Goal: Task Accomplishment & Management: Complete application form

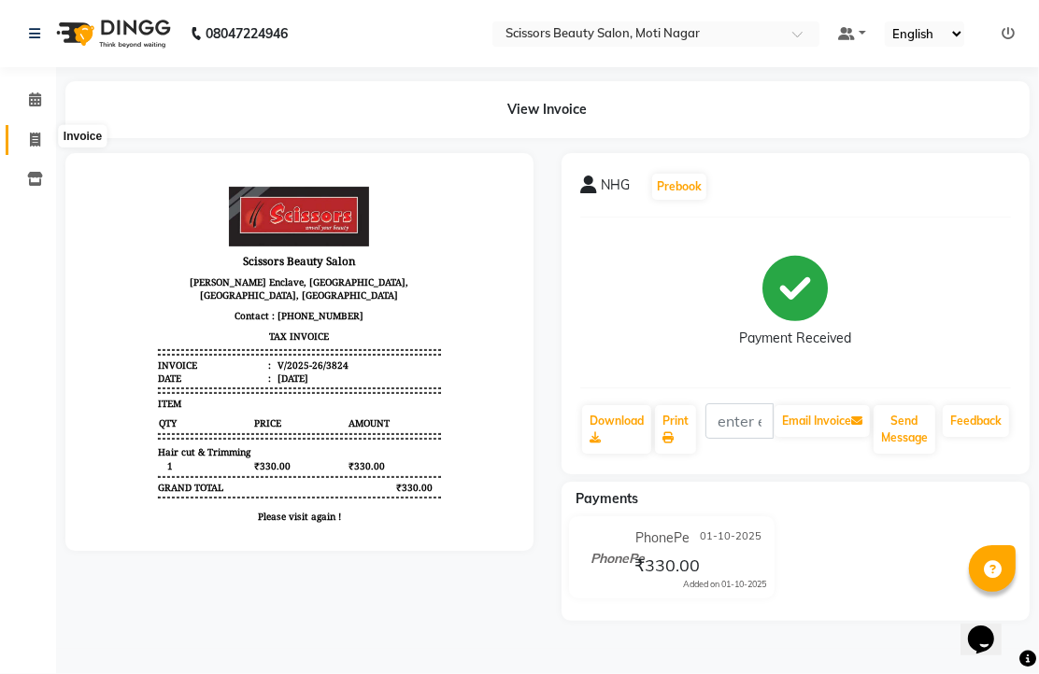
click at [34, 136] on icon at bounding box center [35, 140] width 10 height 14
select select "service"
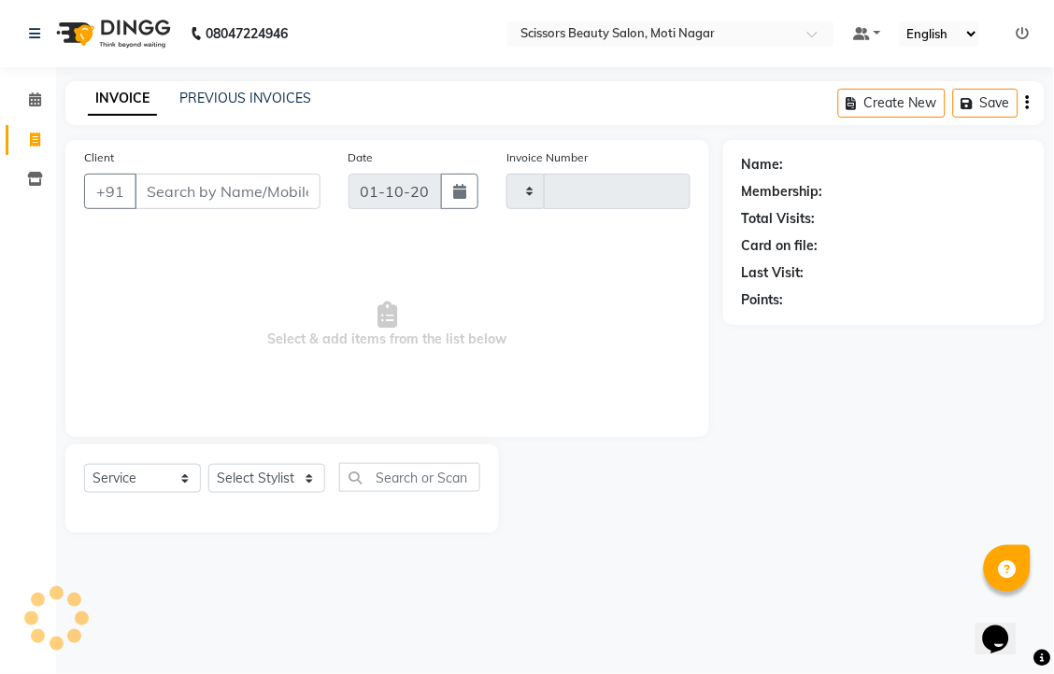
type input "3825"
select select "7057"
click at [288, 209] on input "Client" at bounding box center [227, 191] width 186 height 35
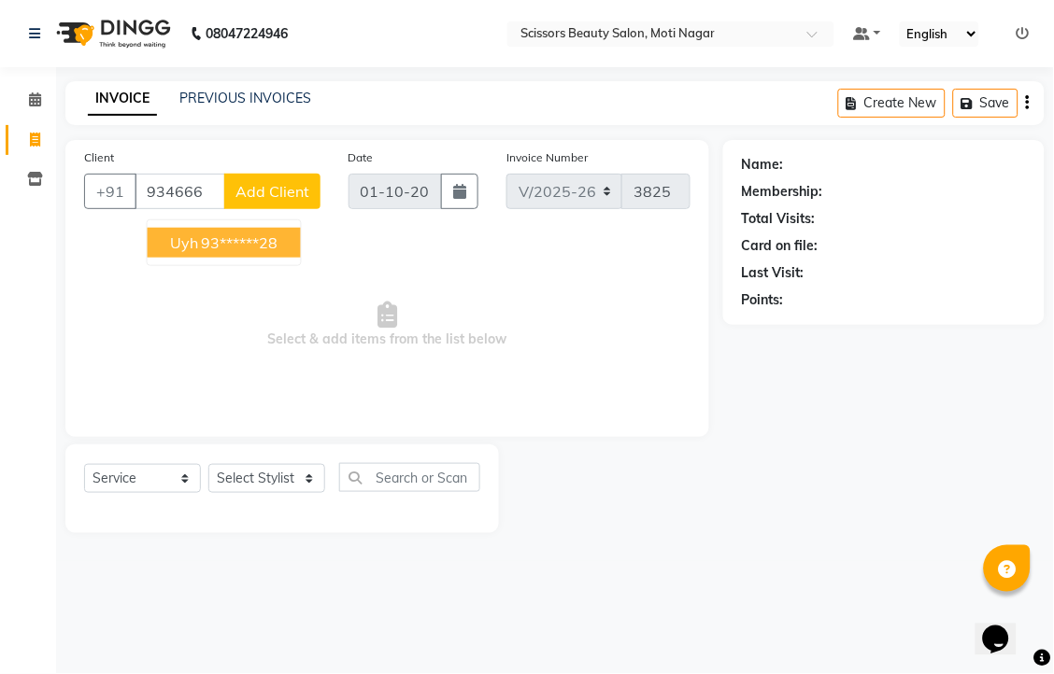
click at [278, 252] on ngb-highlight "93******28" at bounding box center [240, 243] width 77 height 19
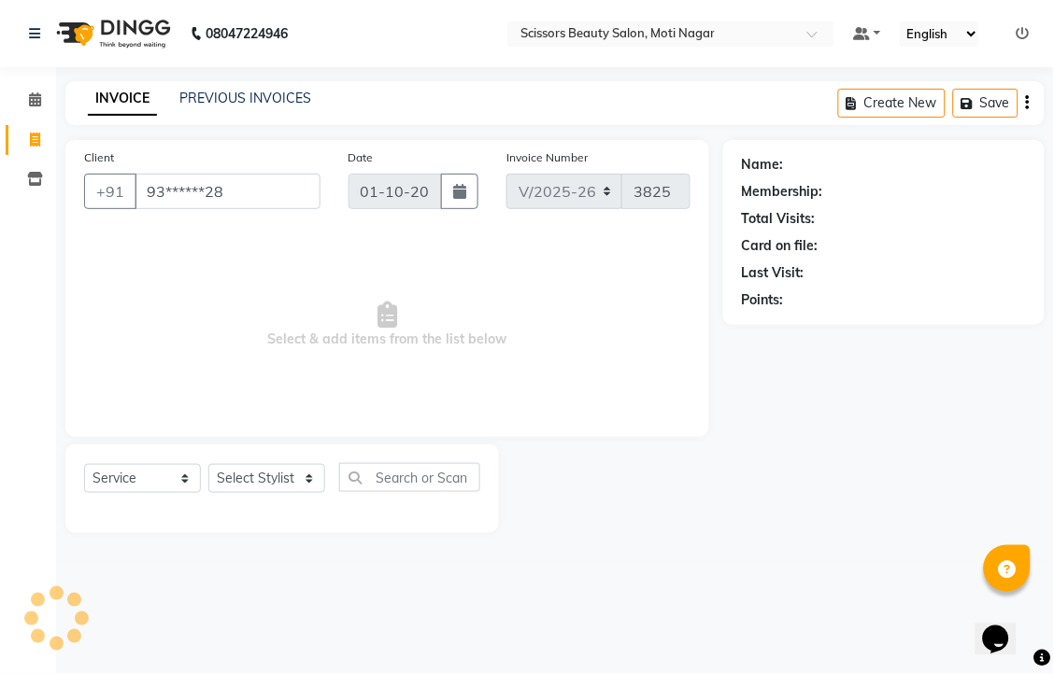
type input "93******28"
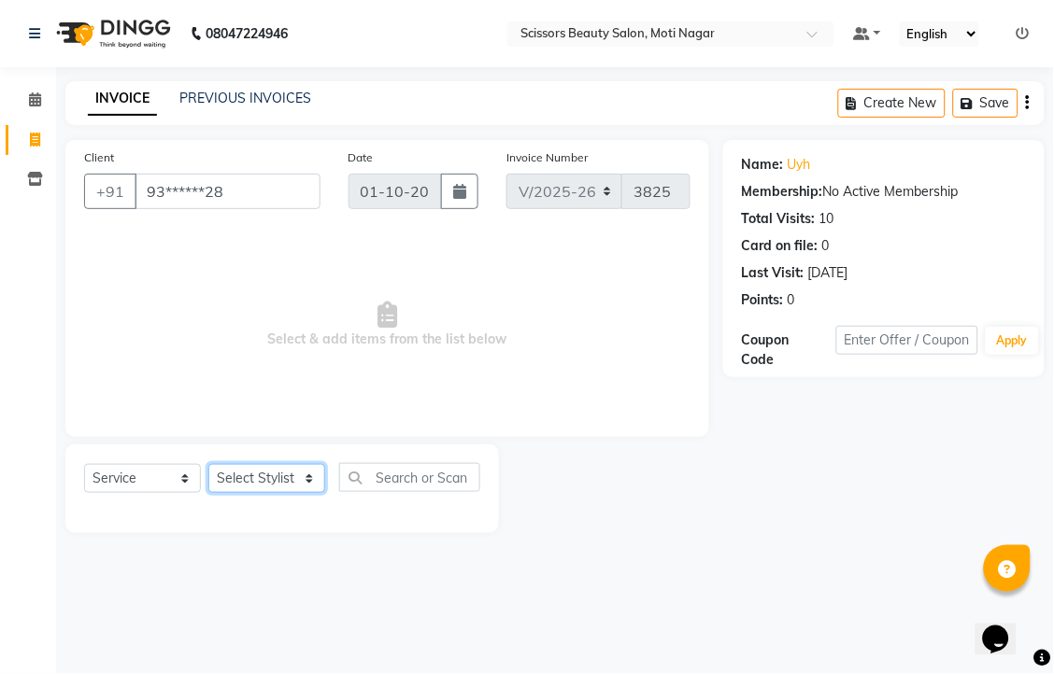
click at [241, 493] on select "Select Stylist Arman [PERSON_NAME] [PERSON_NAME] [PERSON_NAME] Sir Staff" at bounding box center [266, 478] width 117 height 29
select select "58456"
click at [215, 493] on select "Select Stylist Arman [PERSON_NAME] [PERSON_NAME] [PERSON_NAME] Sir Staff" at bounding box center [266, 478] width 117 height 29
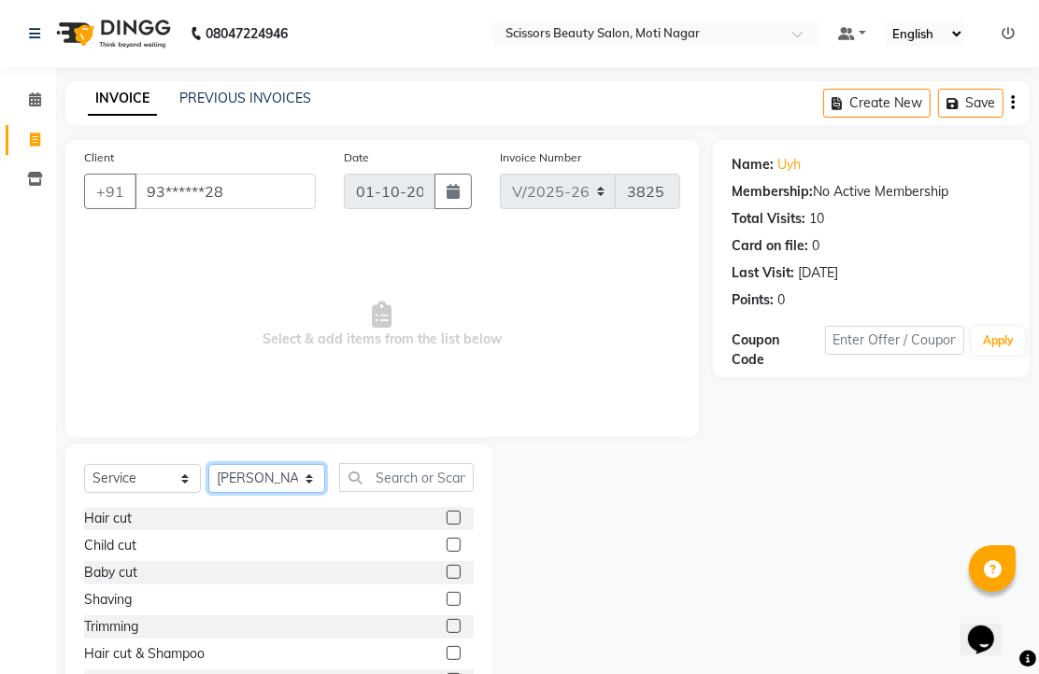
scroll to position [104, 0]
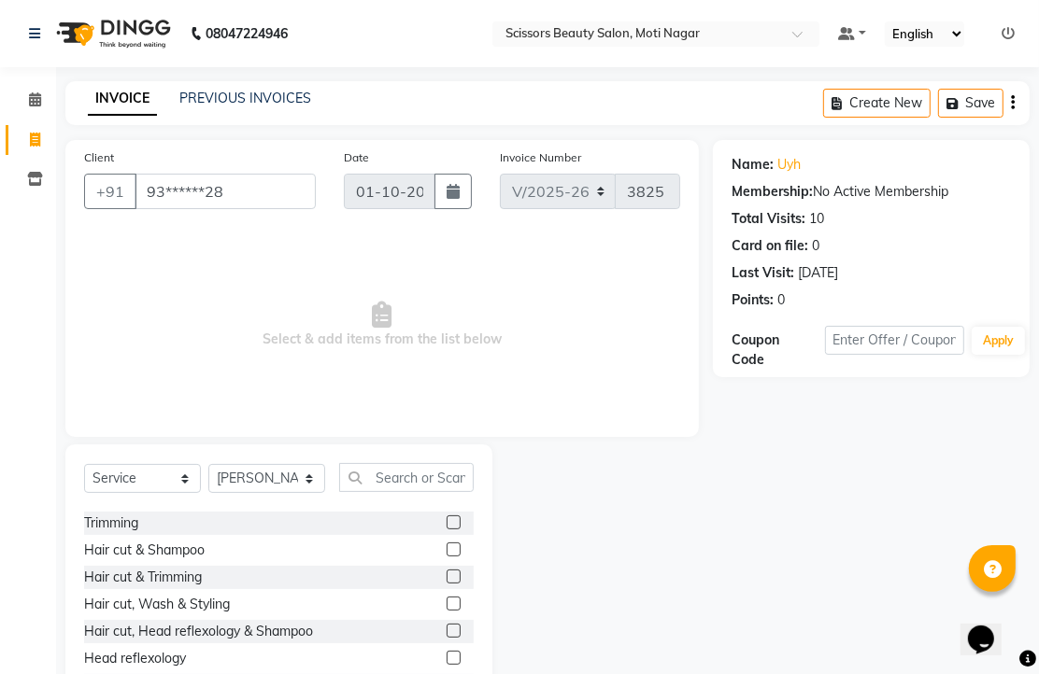
click at [446, 584] on label at bounding box center [453, 577] width 14 height 14
click at [446, 584] on input "checkbox" at bounding box center [452, 578] width 12 height 12
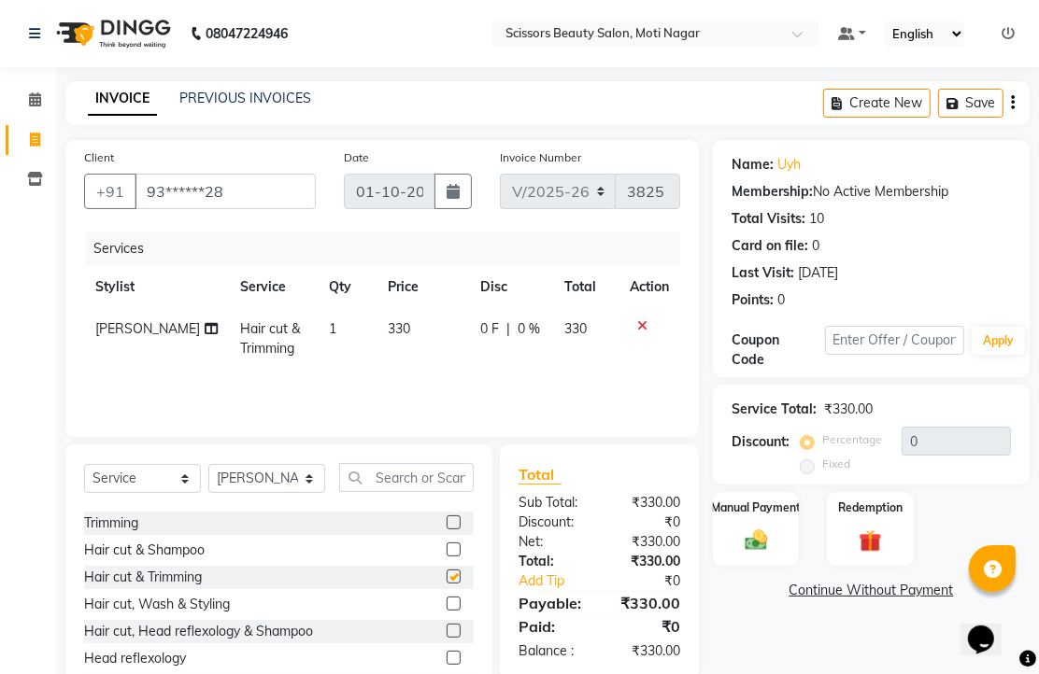
checkbox input "false"
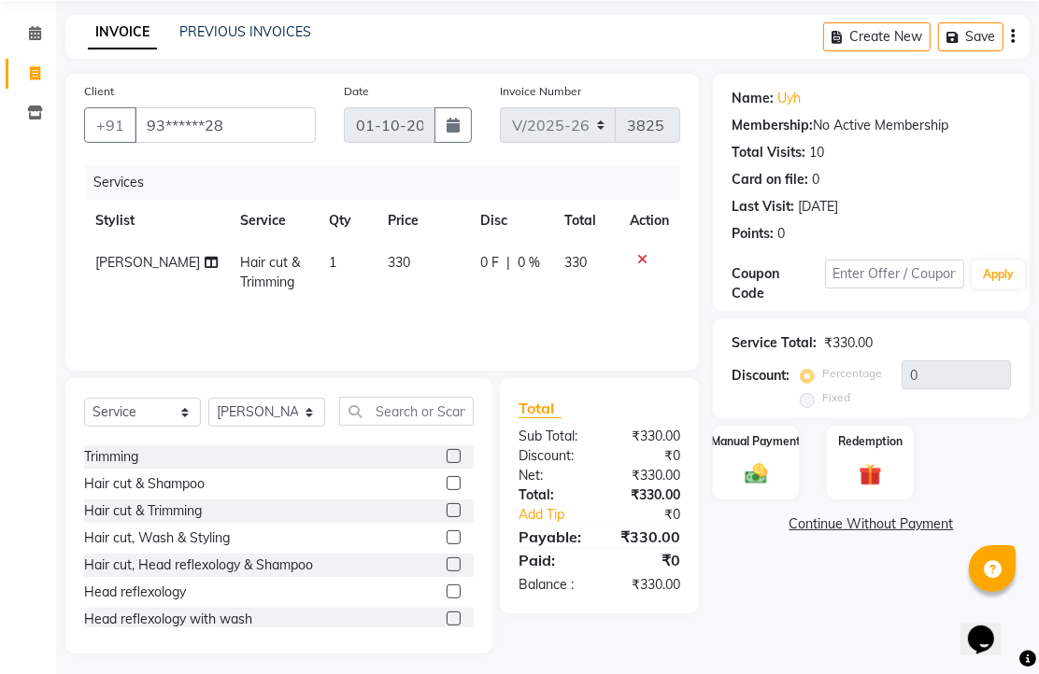
scroll to position [147, 0]
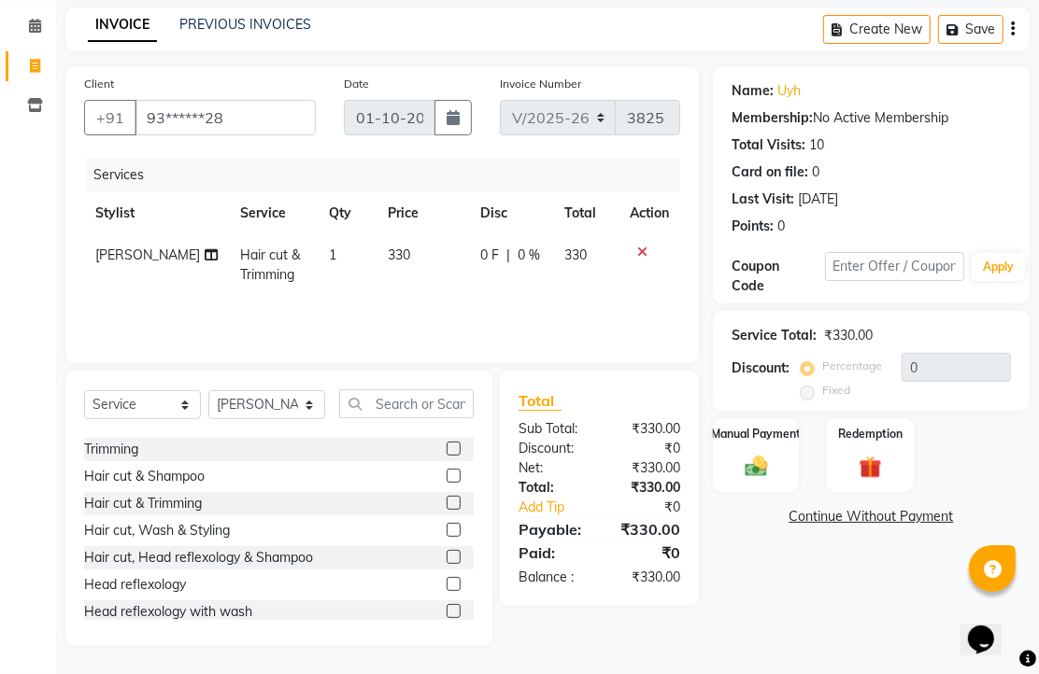
click at [633, 234] on td at bounding box center [649, 265] width 62 height 62
click at [637, 246] on icon at bounding box center [642, 252] width 10 height 13
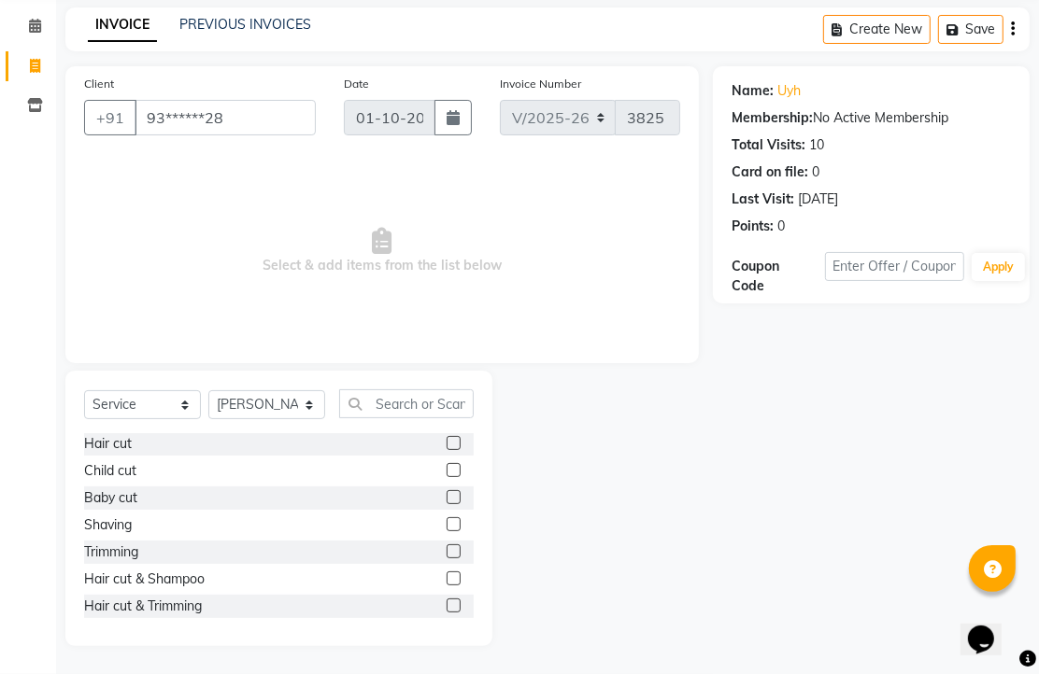
scroll to position [0, 0]
click at [446, 495] on label at bounding box center [453, 498] width 14 height 14
click at [446, 495] on input "checkbox" at bounding box center [452, 499] width 12 height 12
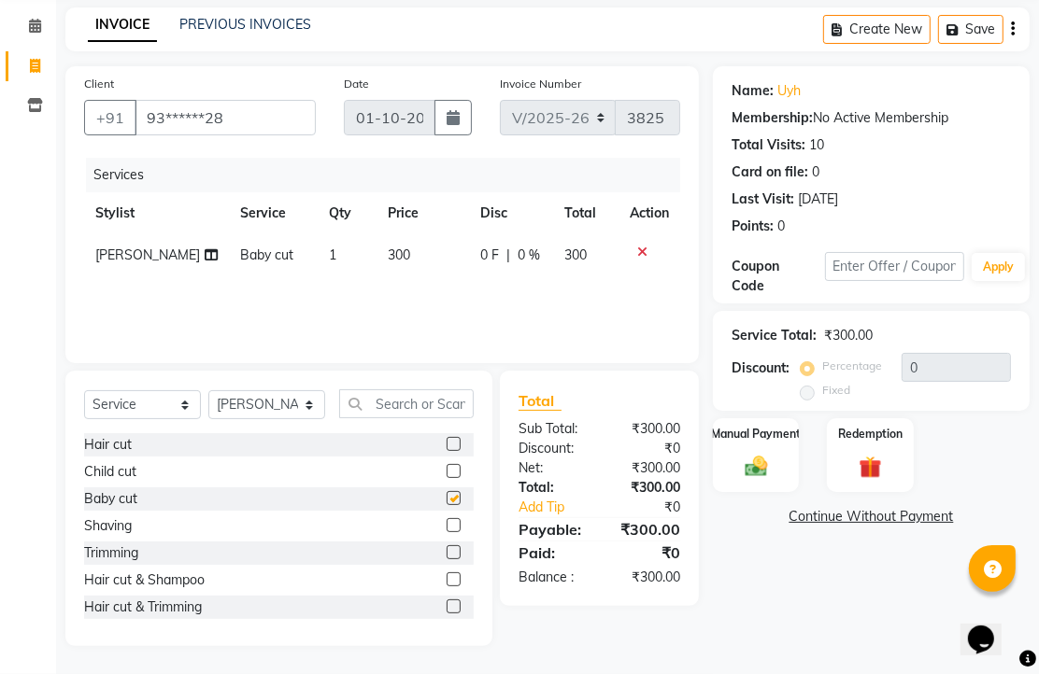
checkbox input "false"
click at [748, 461] on img at bounding box center [756, 466] width 38 height 27
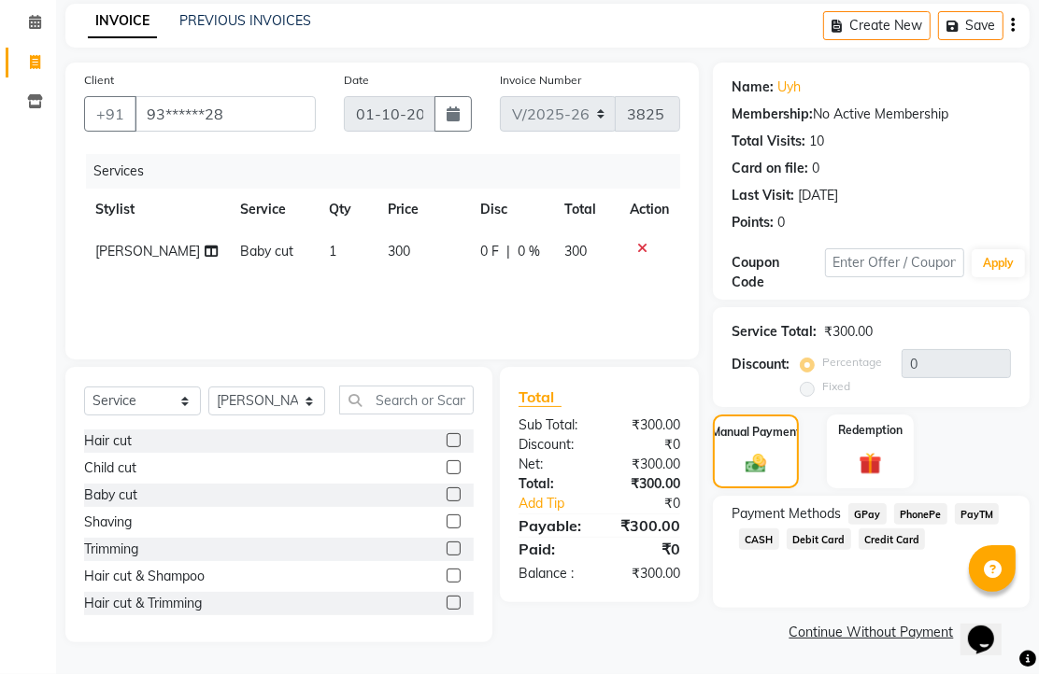
click at [779, 548] on span "CASH" at bounding box center [759, 539] width 40 height 21
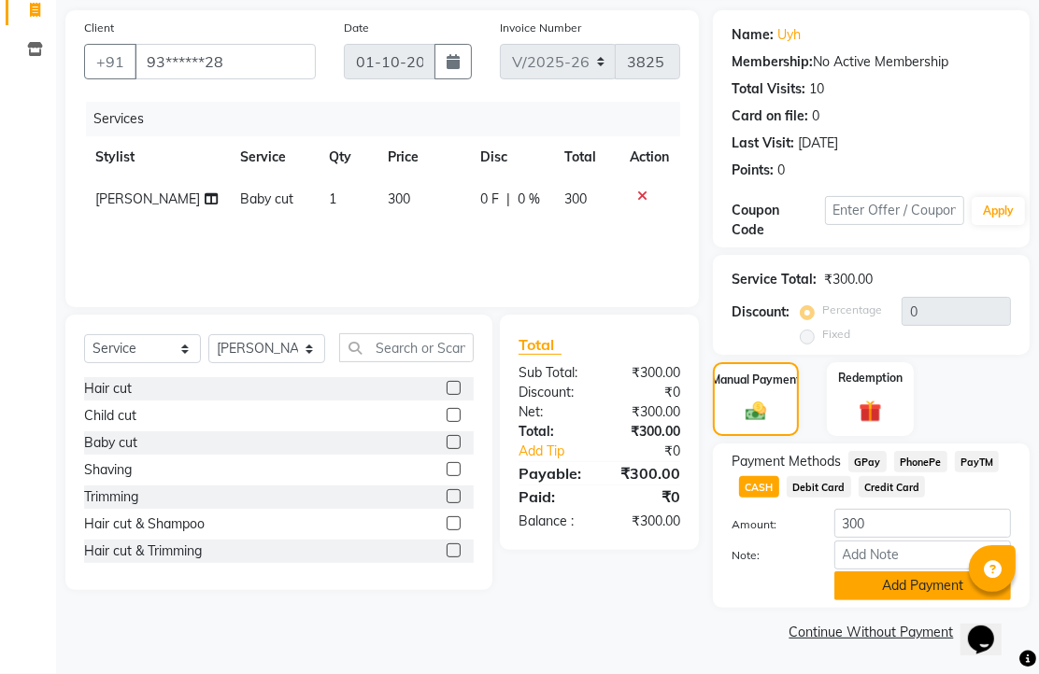
click at [871, 572] on button "Add Payment" at bounding box center [922, 586] width 177 height 29
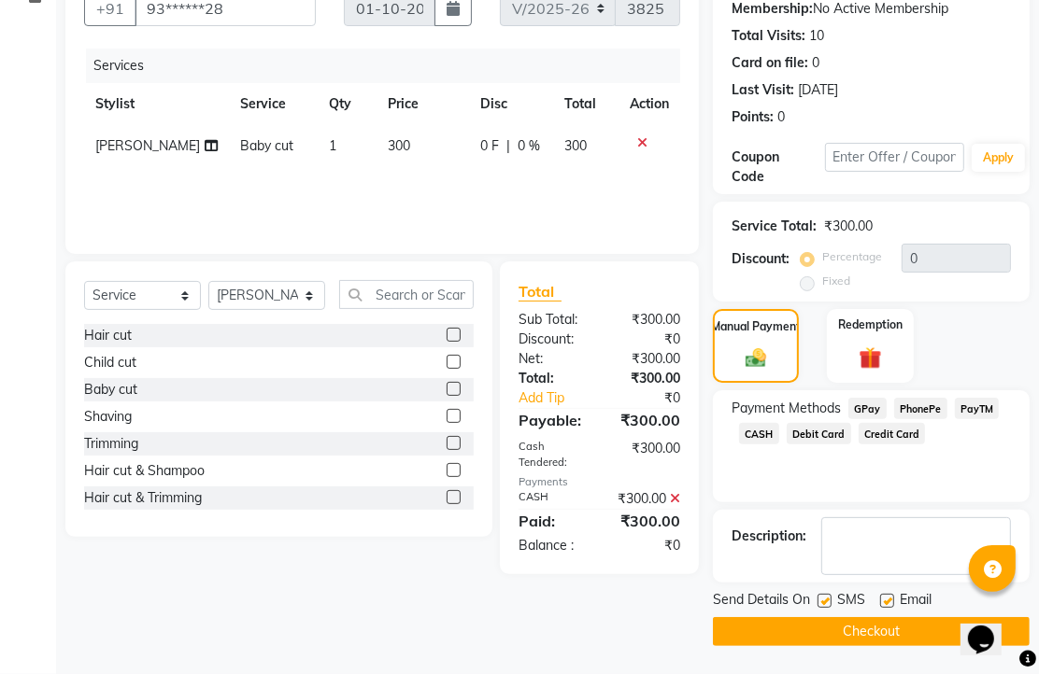
scroll to position [284, 0]
click at [888, 594] on label at bounding box center [887, 601] width 14 height 14
click at [888, 596] on input "checkbox" at bounding box center [886, 602] width 12 height 12
checkbox input "false"
click at [888, 624] on button "Checkout" at bounding box center [871, 631] width 317 height 29
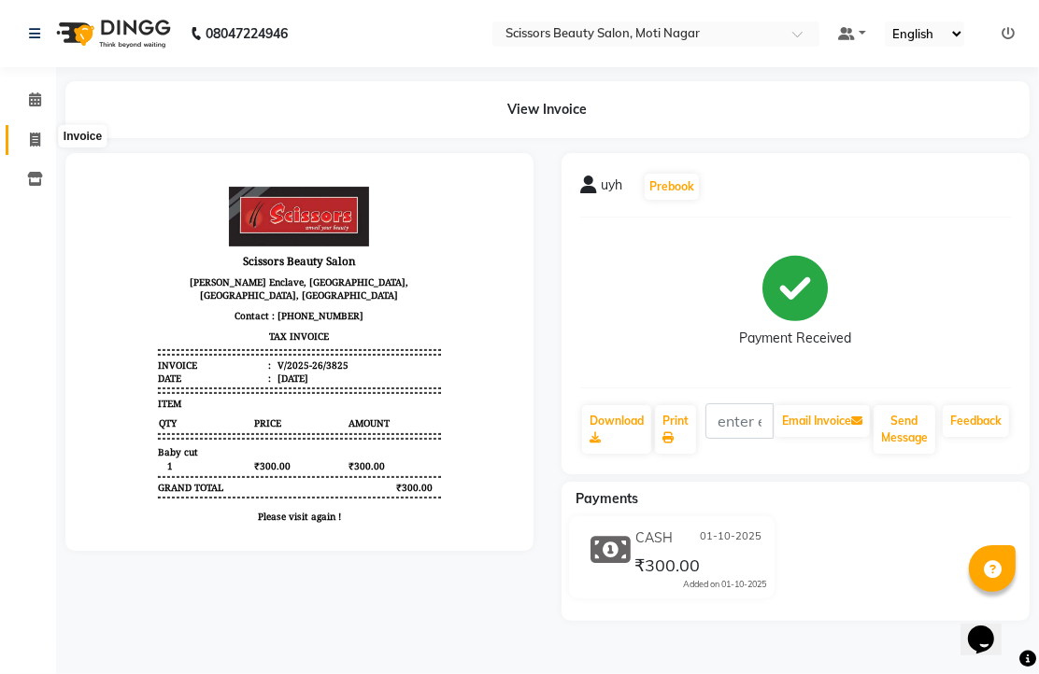
click at [35, 137] on icon at bounding box center [35, 140] width 10 height 14
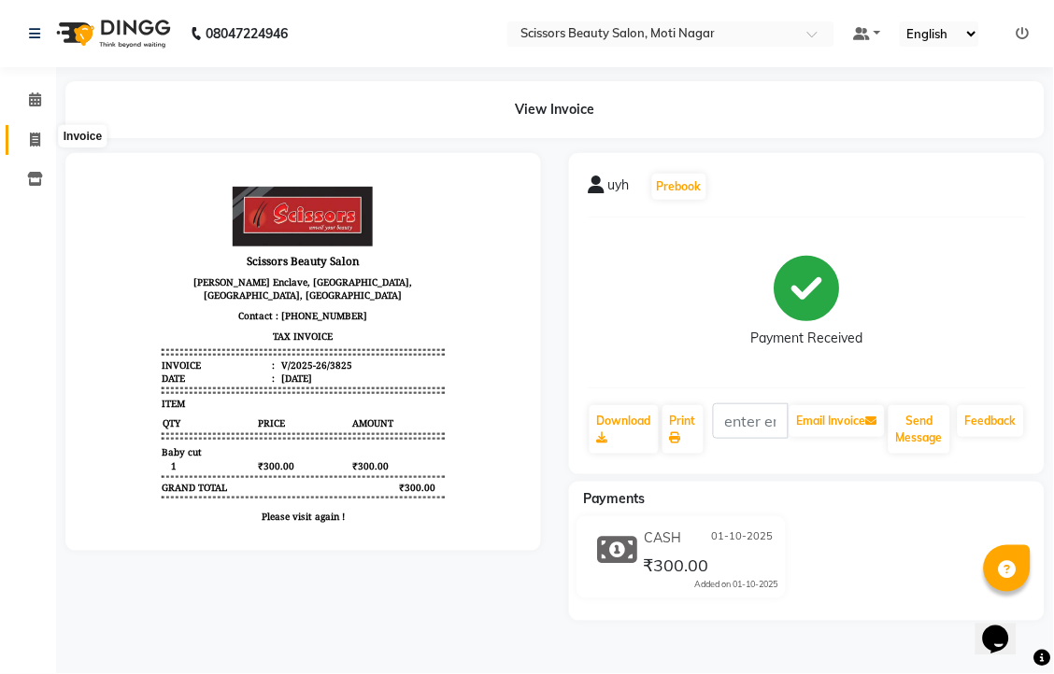
select select "service"
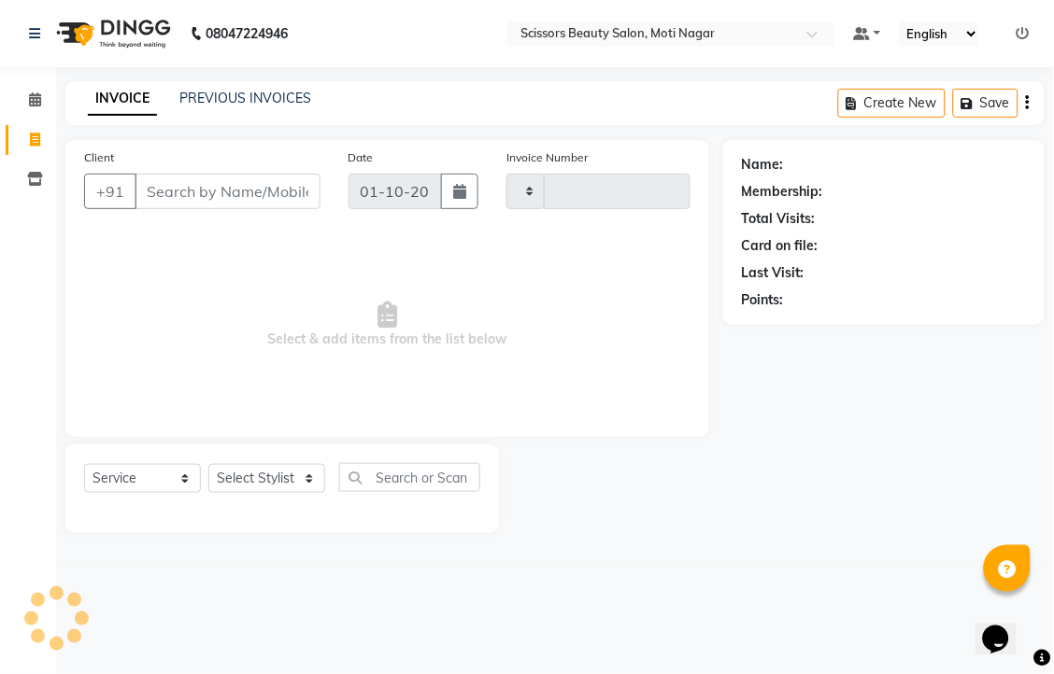
type input "3826"
select select "7057"
click at [199, 209] on input "Client" at bounding box center [227, 191] width 186 height 35
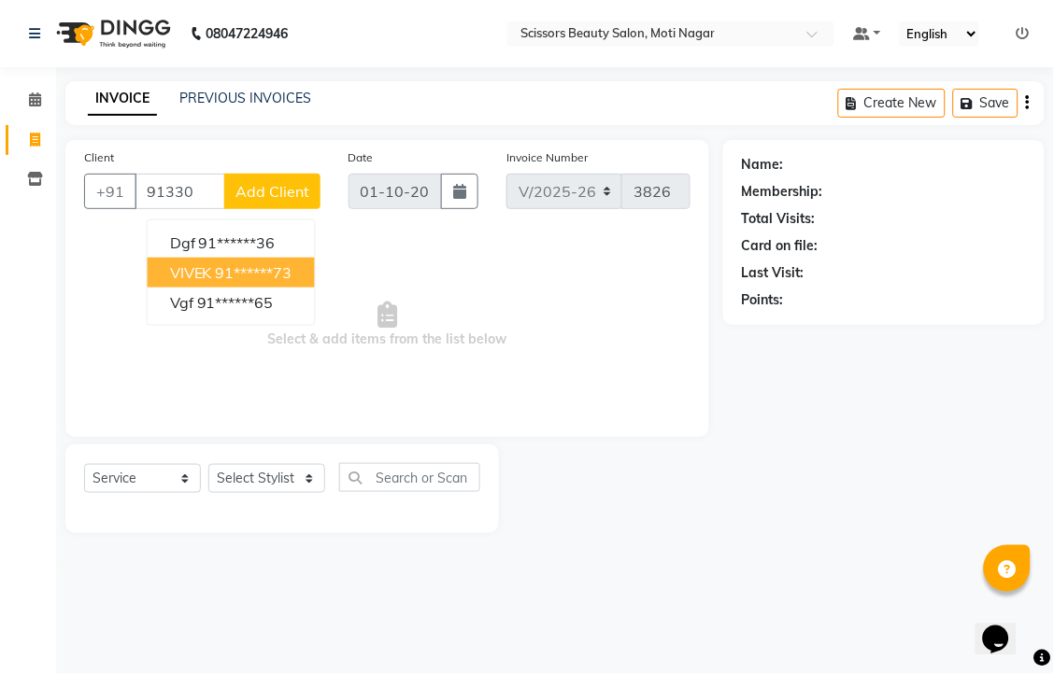
click at [241, 282] on ngb-highlight "91******73" at bounding box center [254, 272] width 77 height 19
type input "91******73"
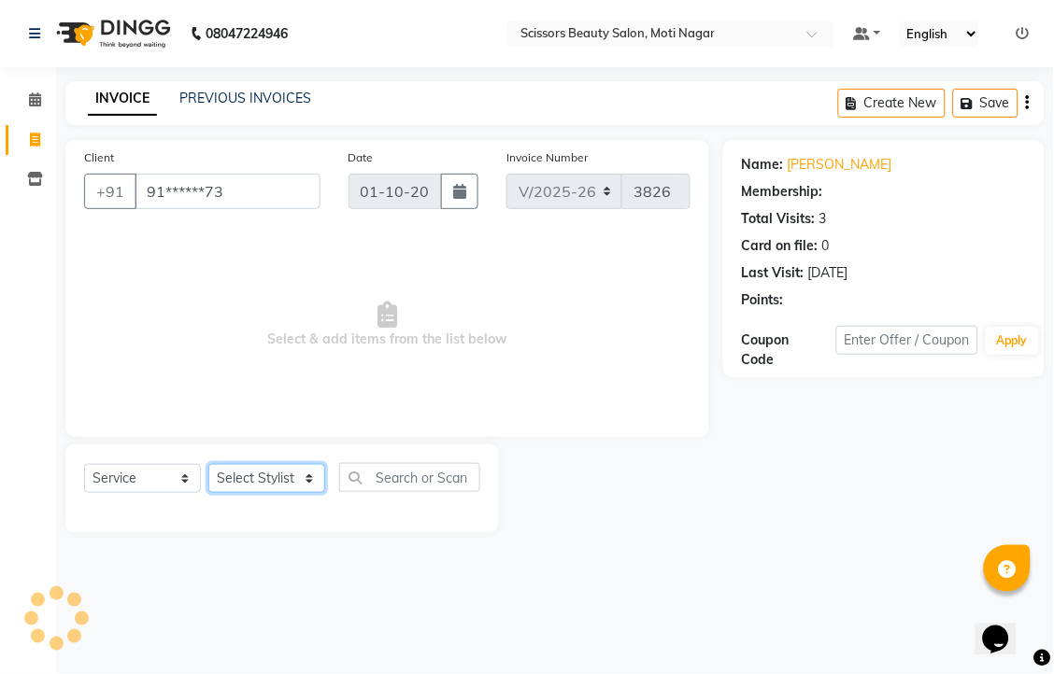
click at [287, 493] on select "Select Stylist Arman [PERSON_NAME] [PERSON_NAME] [PERSON_NAME] Sir Staff" at bounding box center [266, 478] width 117 height 29
select select "89632"
click at [215, 493] on select "Select Stylist Arman [PERSON_NAME] [PERSON_NAME] [PERSON_NAME] Sir Staff" at bounding box center [266, 478] width 117 height 29
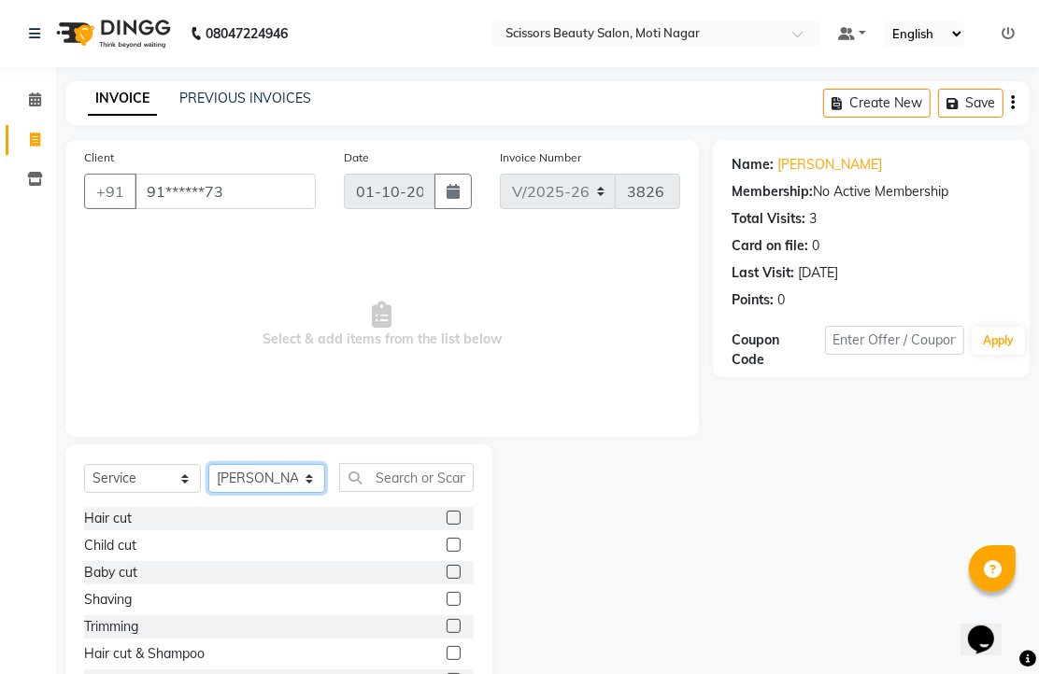
scroll to position [104, 0]
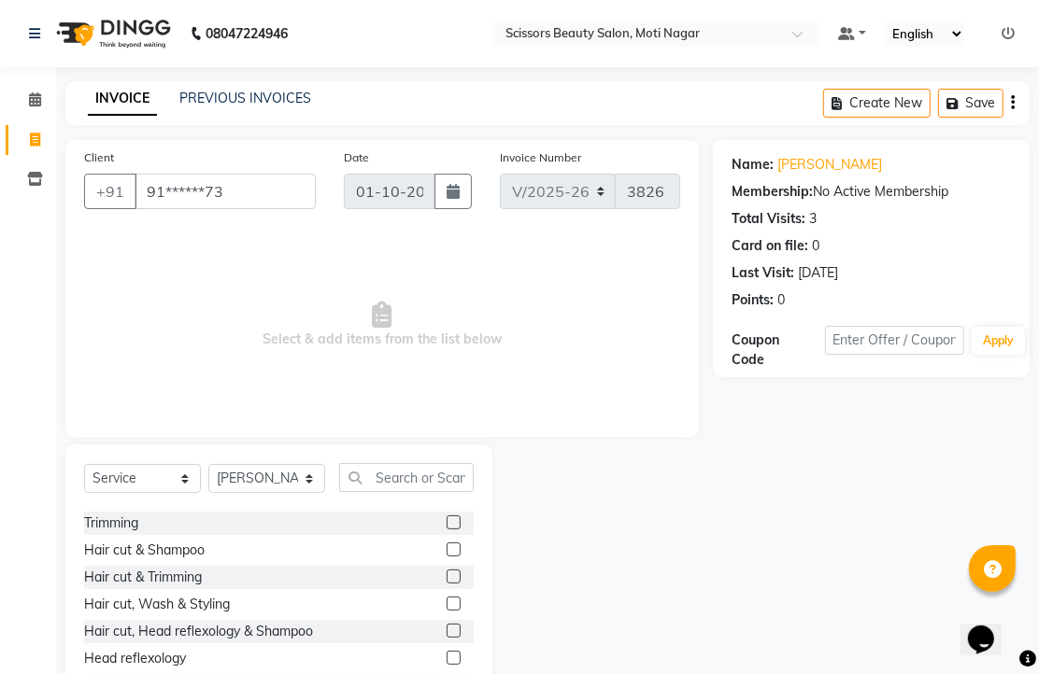
click at [446, 584] on label at bounding box center [453, 577] width 14 height 14
click at [446, 584] on input "checkbox" at bounding box center [452, 578] width 12 height 12
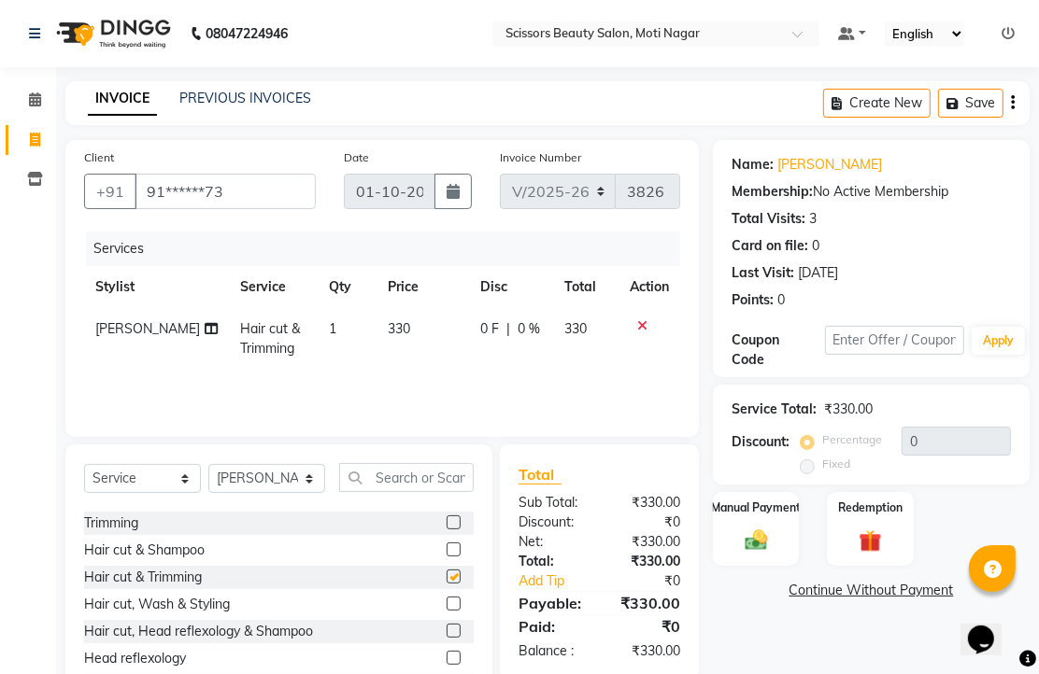
checkbox input "false"
click at [748, 554] on img at bounding box center [756, 540] width 38 height 27
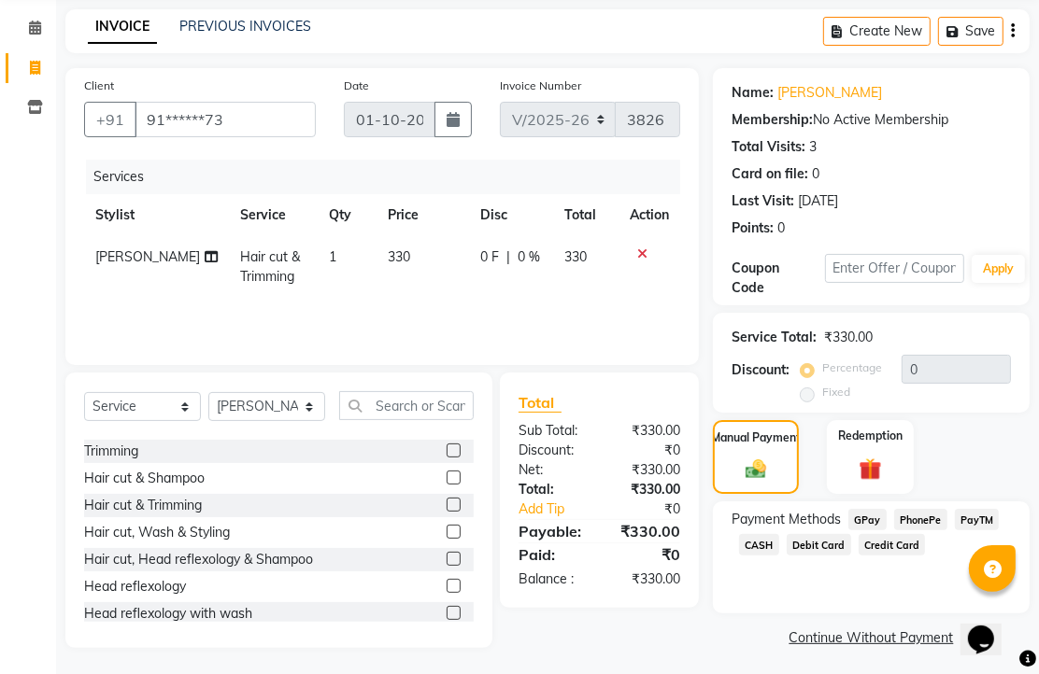
scroll to position [152, 0]
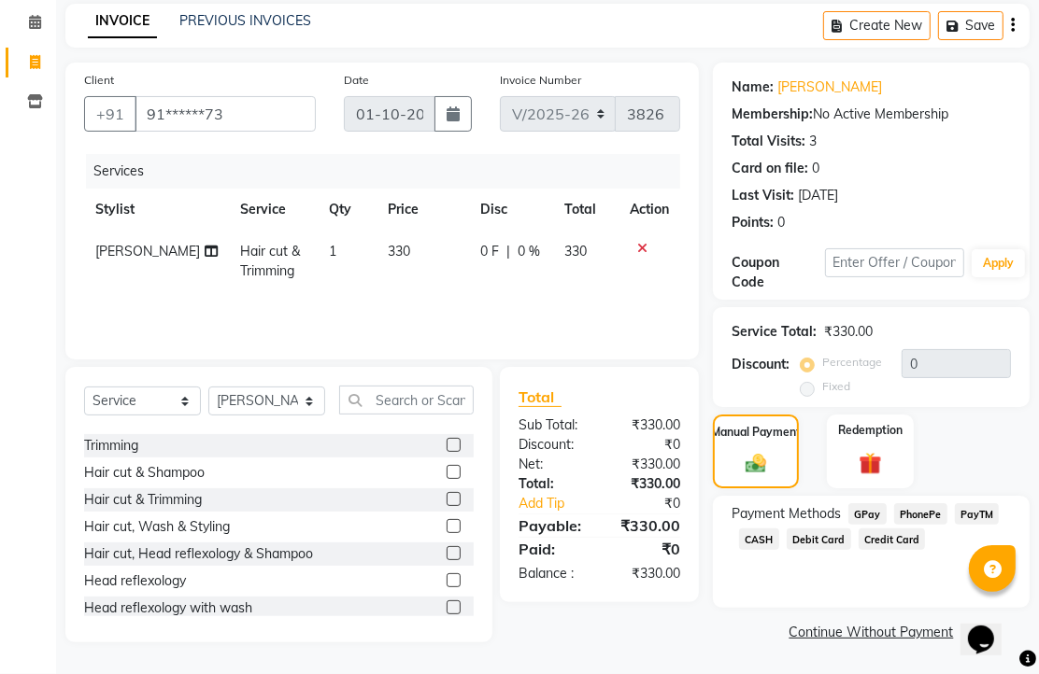
click at [927, 510] on span "PhonePe" at bounding box center [920, 513] width 53 height 21
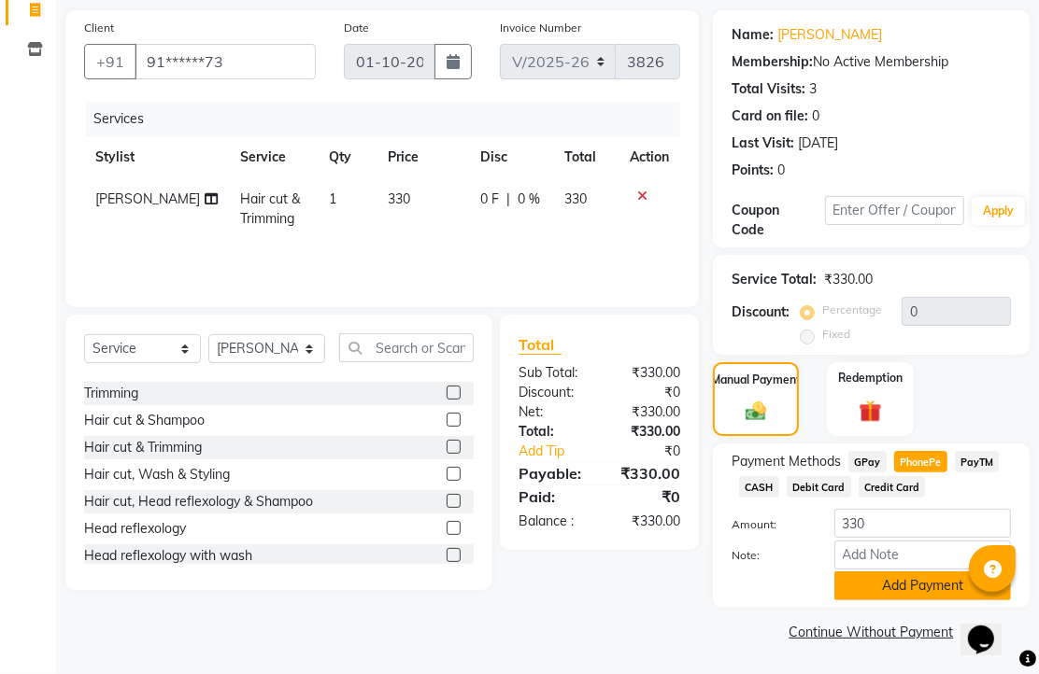
click at [889, 575] on button "Add Payment" at bounding box center [922, 586] width 177 height 29
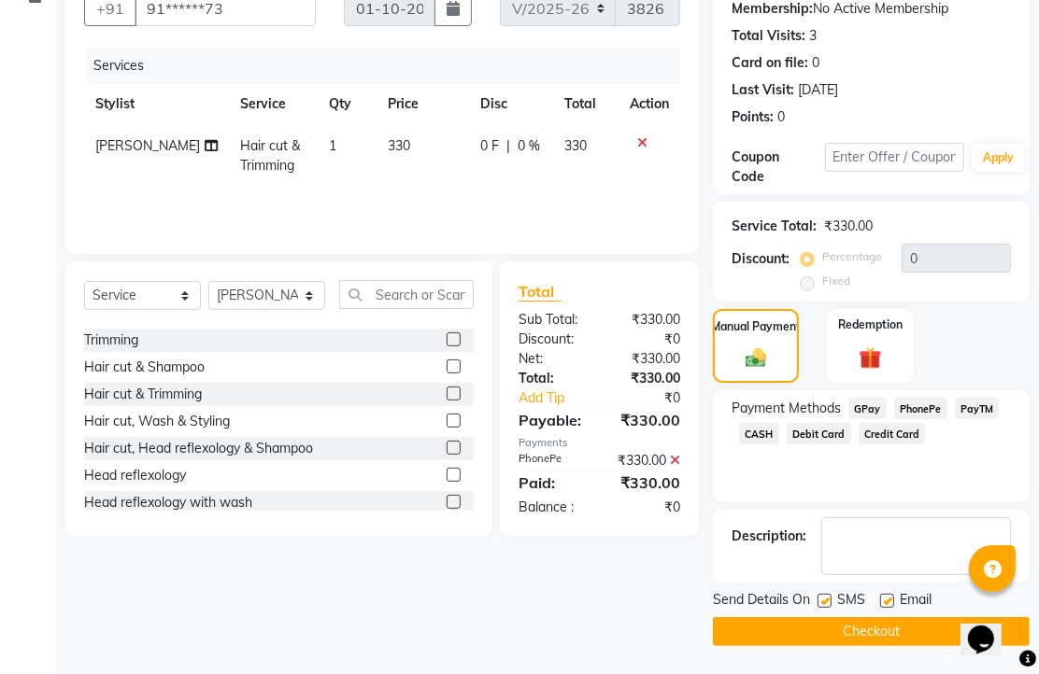
scroll to position [284, 0]
click at [888, 594] on label at bounding box center [887, 601] width 14 height 14
click at [888, 596] on input "checkbox" at bounding box center [886, 602] width 12 height 12
checkbox input "false"
click at [889, 628] on button "Checkout" at bounding box center [871, 631] width 317 height 29
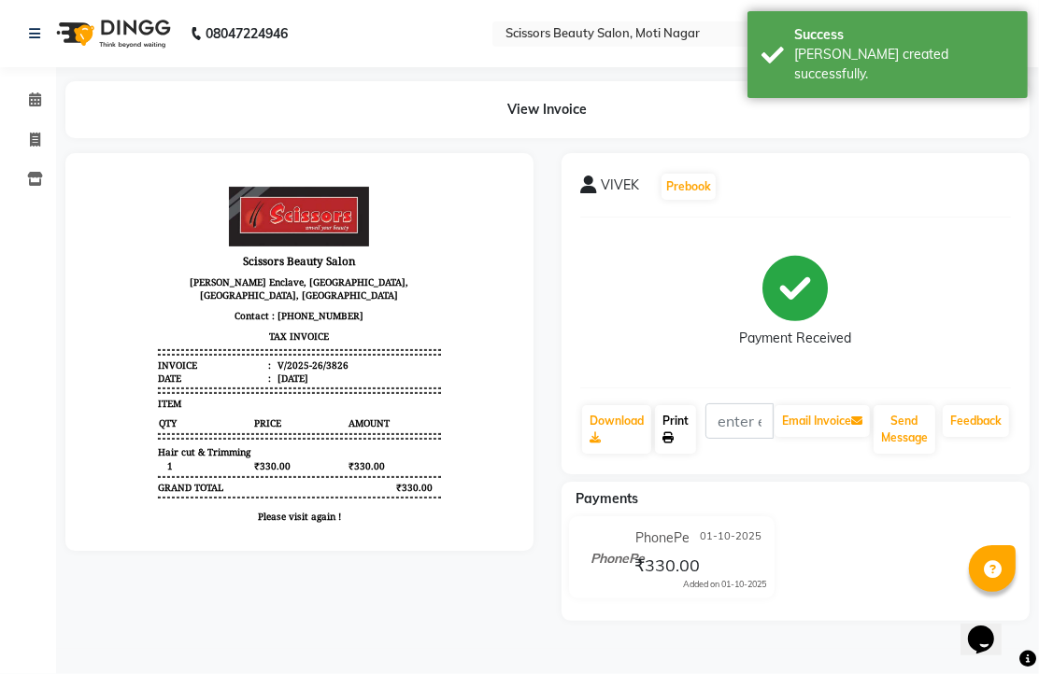
click at [670, 454] on link "Print" at bounding box center [675, 429] width 41 height 49
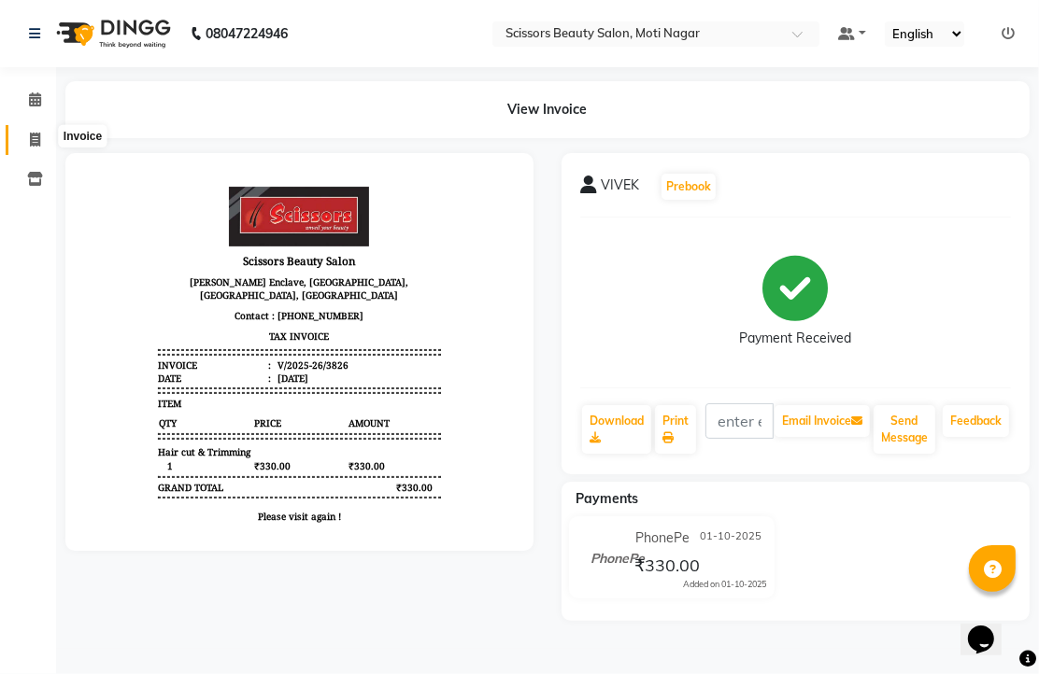
click at [34, 141] on icon at bounding box center [35, 140] width 10 height 14
select select "service"
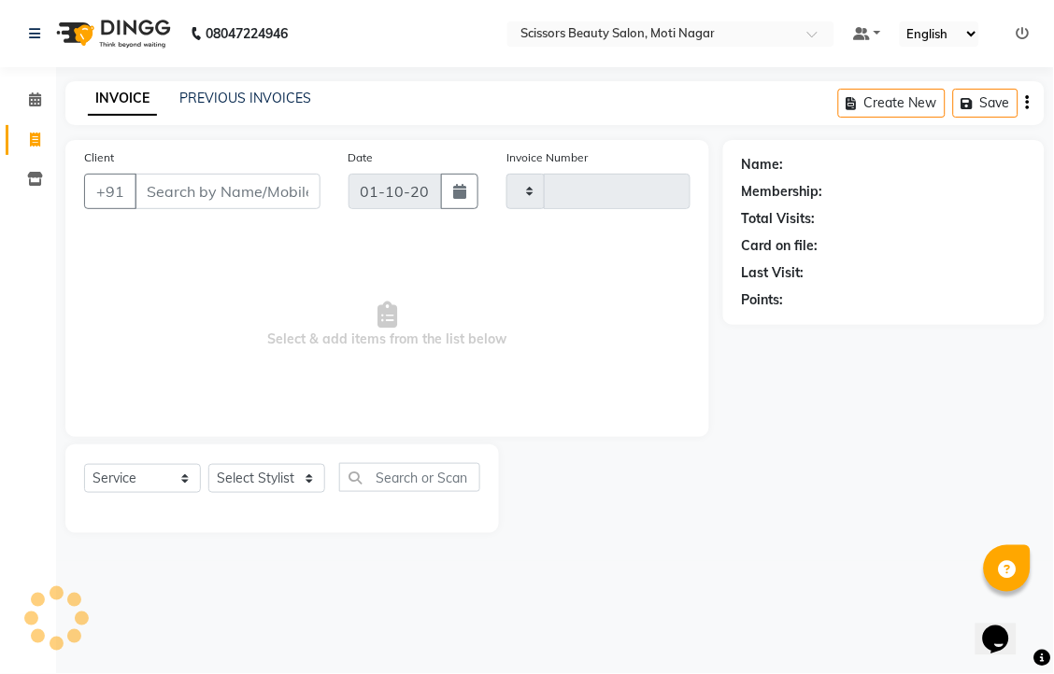
type input "3827"
select select "7057"
click at [240, 209] on input "Client" at bounding box center [227, 191] width 186 height 35
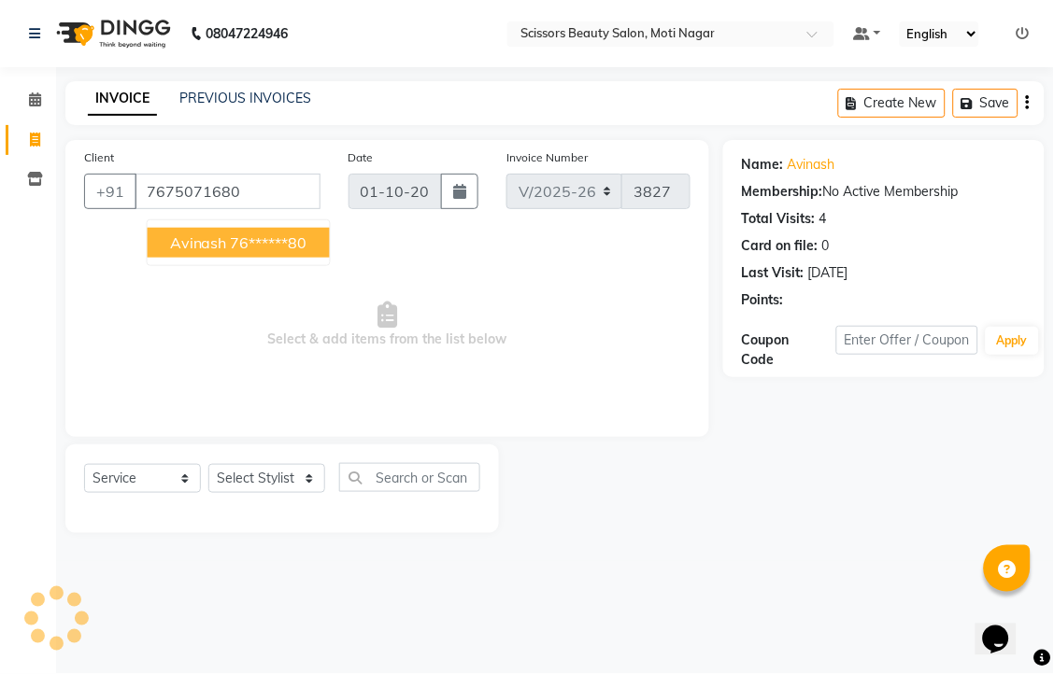
drag, startPoint x: 254, startPoint y: 254, endPoint x: 252, endPoint y: 286, distance: 31.8
click at [254, 258] on button "avinash 76******80" at bounding box center [239, 243] width 182 height 30
type input "76******80"
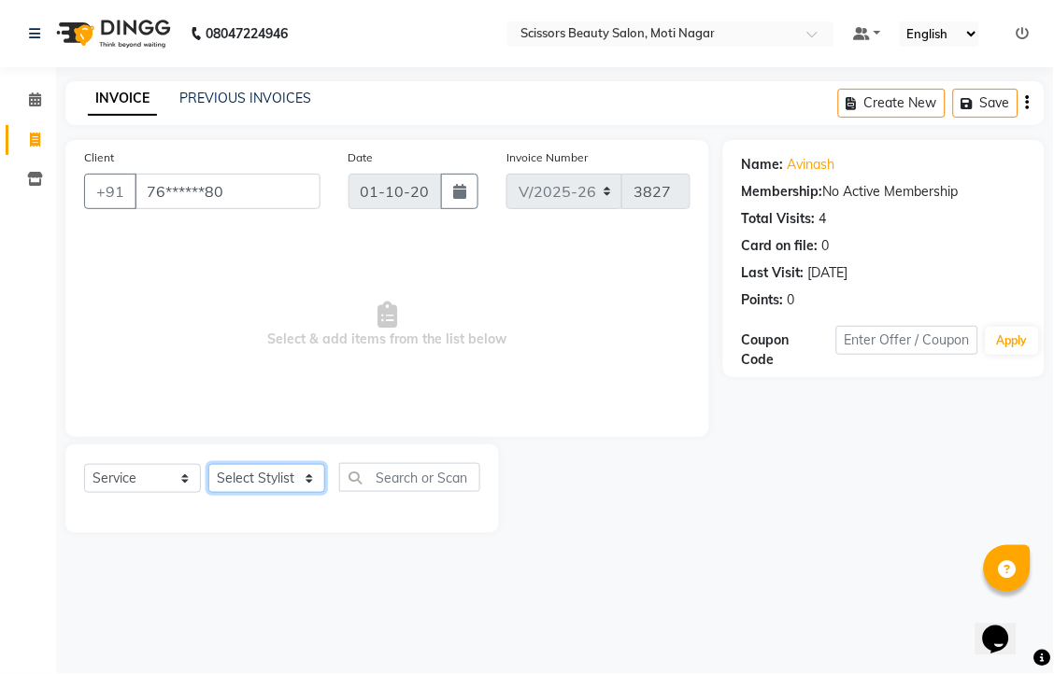
click at [275, 493] on select "Select Stylist Arman [PERSON_NAME] [PERSON_NAME] [PERSON_NAME] Sir Staff" at bounding box center [266, 478] width 117 height 29
select select "58456"
click at [215, 493] on select "Select Stylist Arman [PERSON_NAME] [PERSON_NAME] [PERSON_NAME] Sir Staff" at bounding box center [266, 478] width 117 height 29
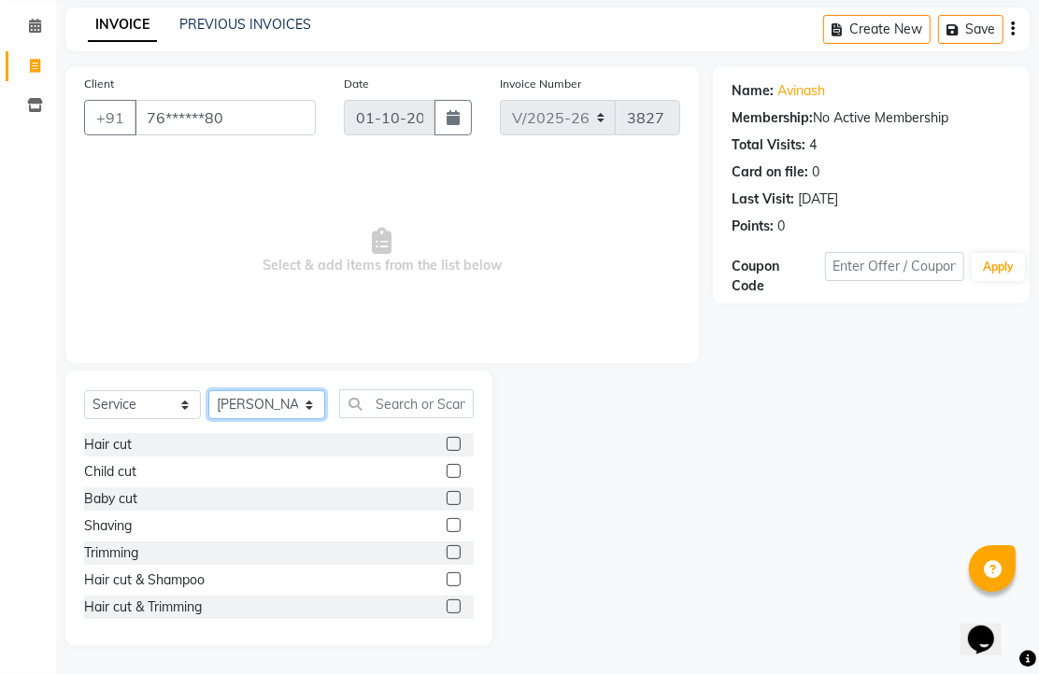
scroll to position [104, 0]
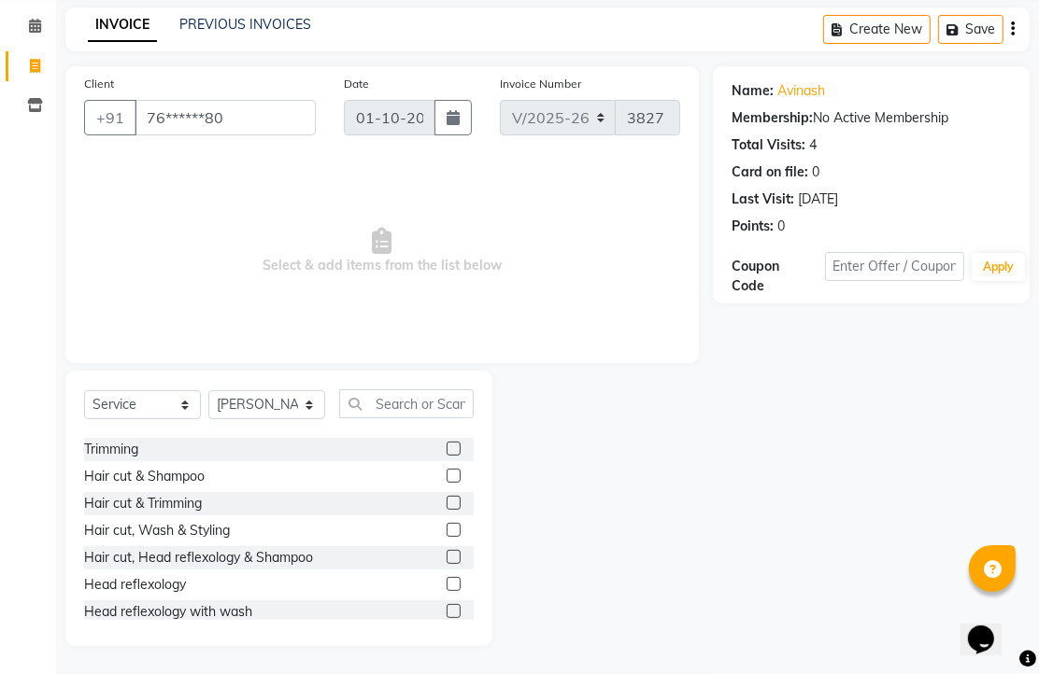
click at [446, 510] on label at bounding box center [453, 503] width 14 height 14
click at [446, 510] on input "checkbox" at bounding box center [452, 504] width 12 height 12
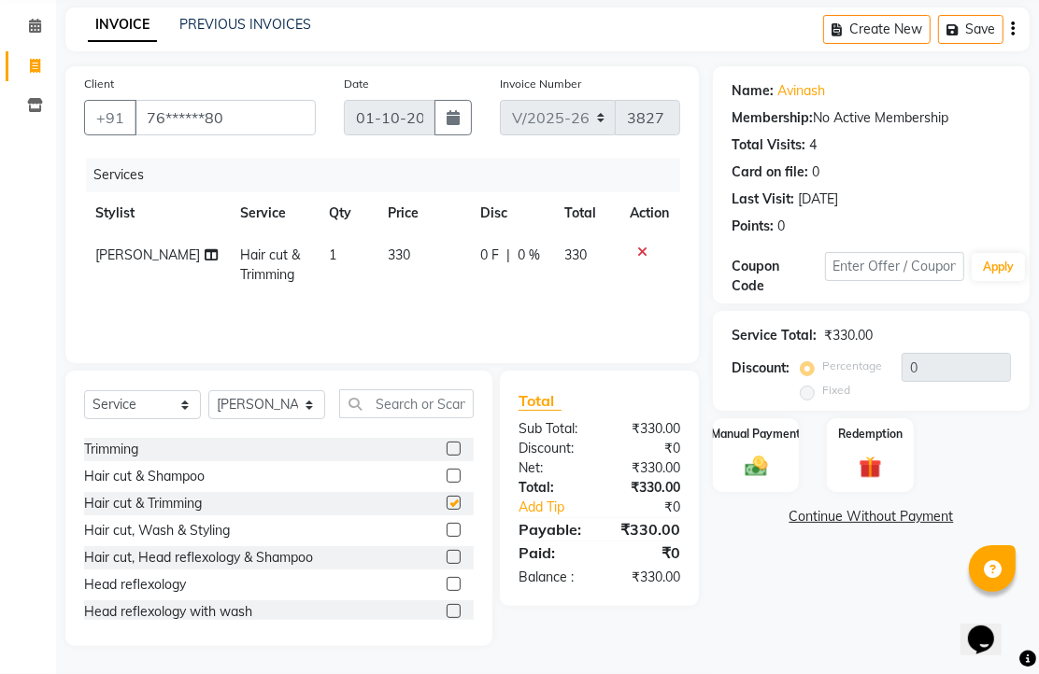
scroll to position [147, 0]
checkbox input "false"
click at [750, 458] on img at bounding box center [756, 466] width 38 height 27
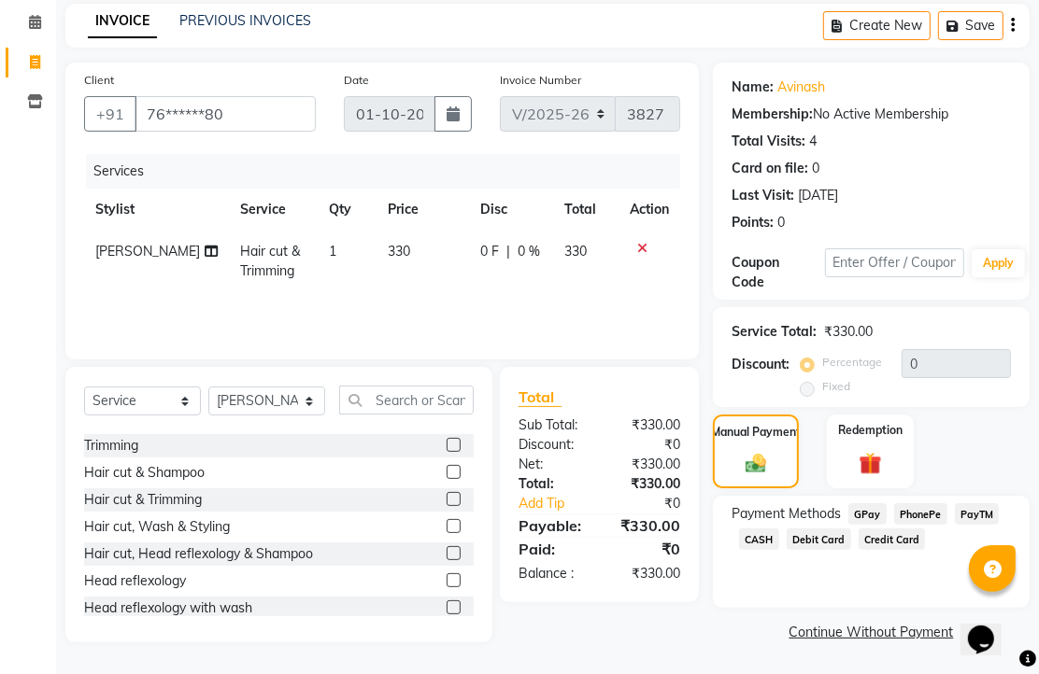
click at [779, 547] on span "CASH" at bounding box center [759, 539] width 40 height 21
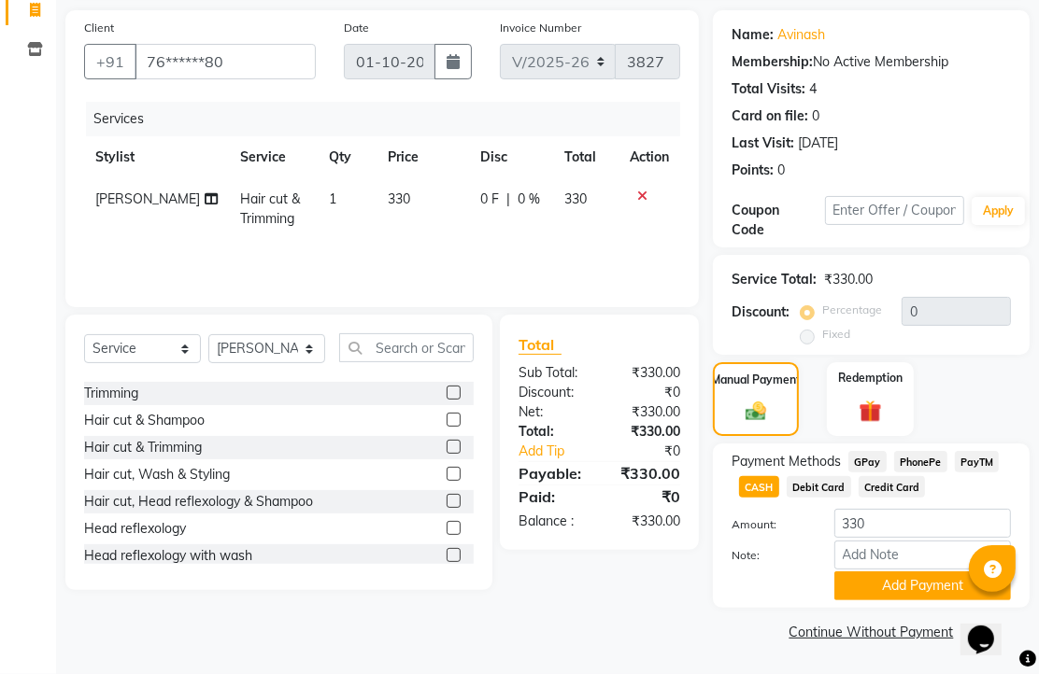
scroll to position [232, 0]
click at [845, 572] on button "Add Payment" at bounding box center [922, 586] width 177 height 29
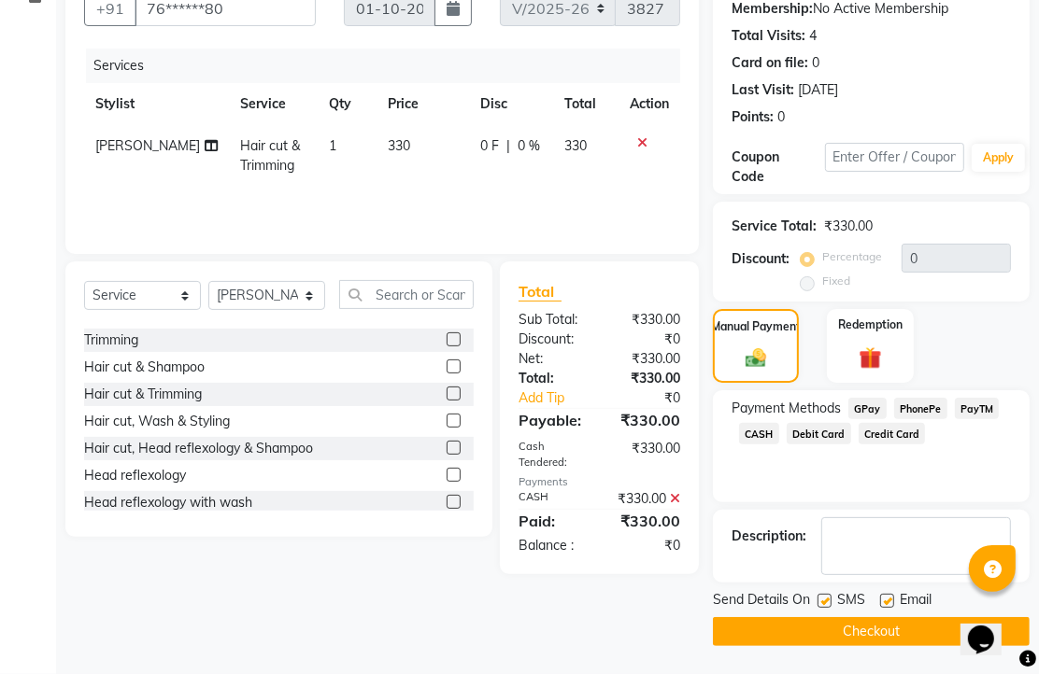
scroll to position [284, 0]
click at [894, 594] on label at bounding box center [887, 601] width 14 height 14
click at [892, 596] on input "checkbox" at bounding box center [886, 602] width 12 height 12
checkbox input "false"
click at [828, 629] on button "Checkout" at bounding box center [871, 631] width 317 height 29
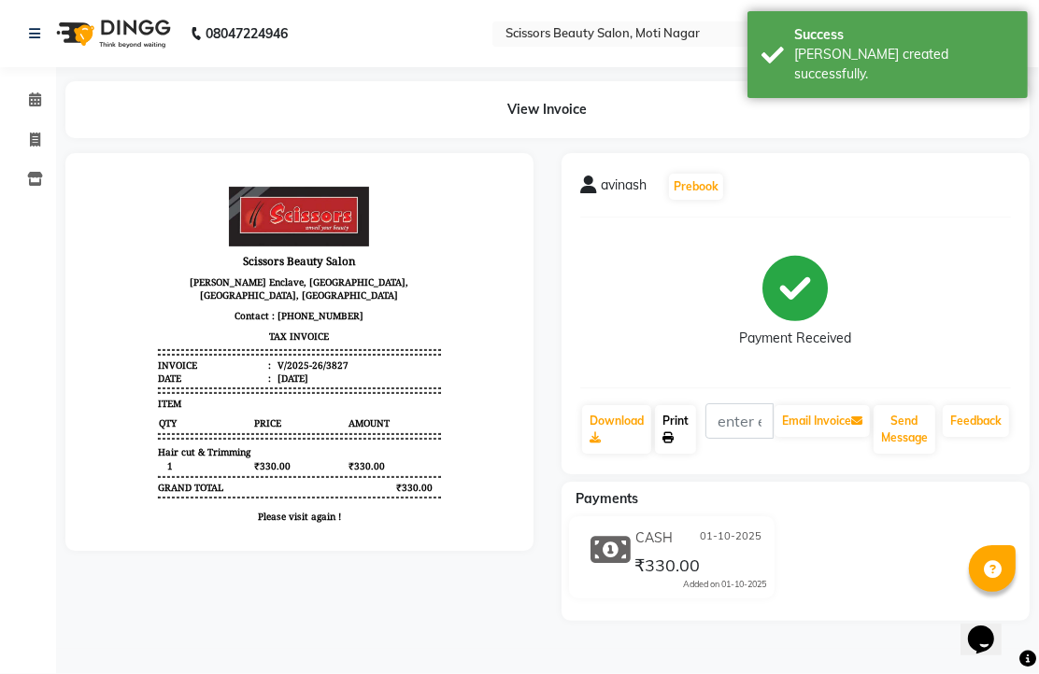
click at [679, 454] on link "Print" at bounding box center [675, 429] width 41 height 49
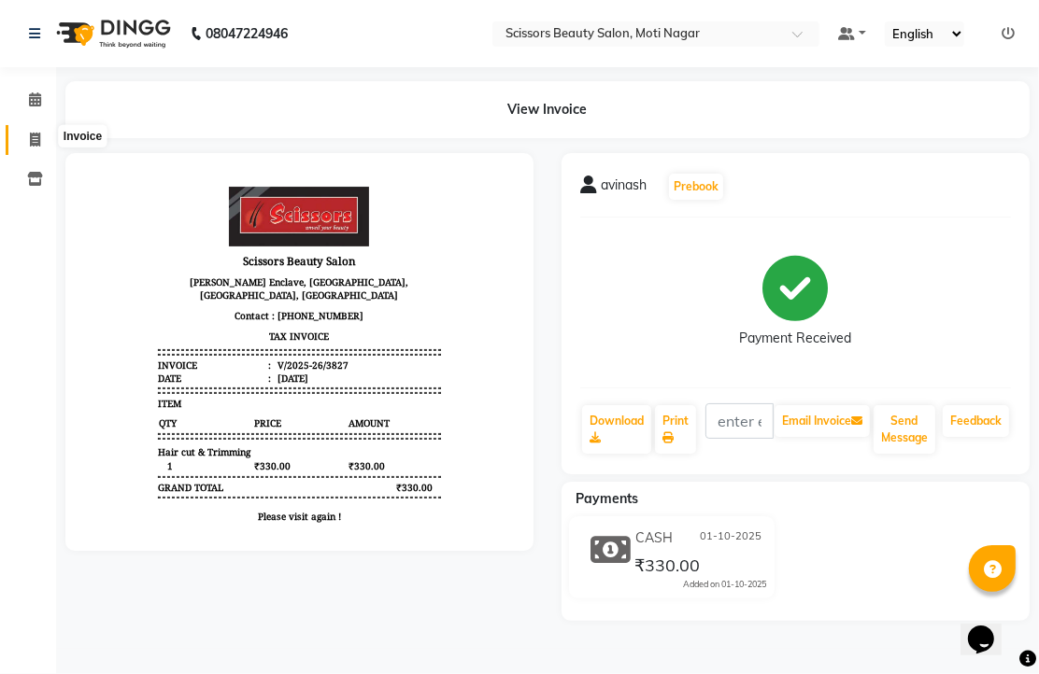
click at [35, 134] on icon at bounding box center [35, 140] width 10 height 14
select select "service"
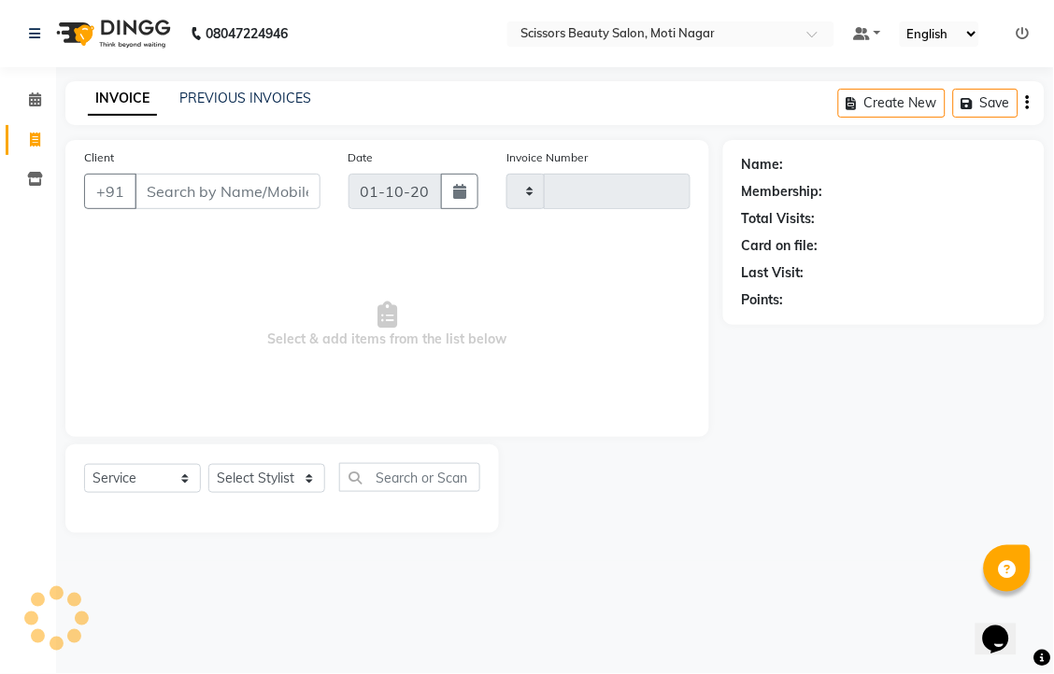
type input "3828"
select select "7057"
click at [165, 209] on input "Client" at bounding box center [227, 191] width 186 height 35
drag, startPoint x: 197, startPoint y: 216, endPoint x: 201, endPoint y: 199, distance: 17.2
click at [197, 209] on input "Client" at bounding box center [227, 191] width 186 height 35
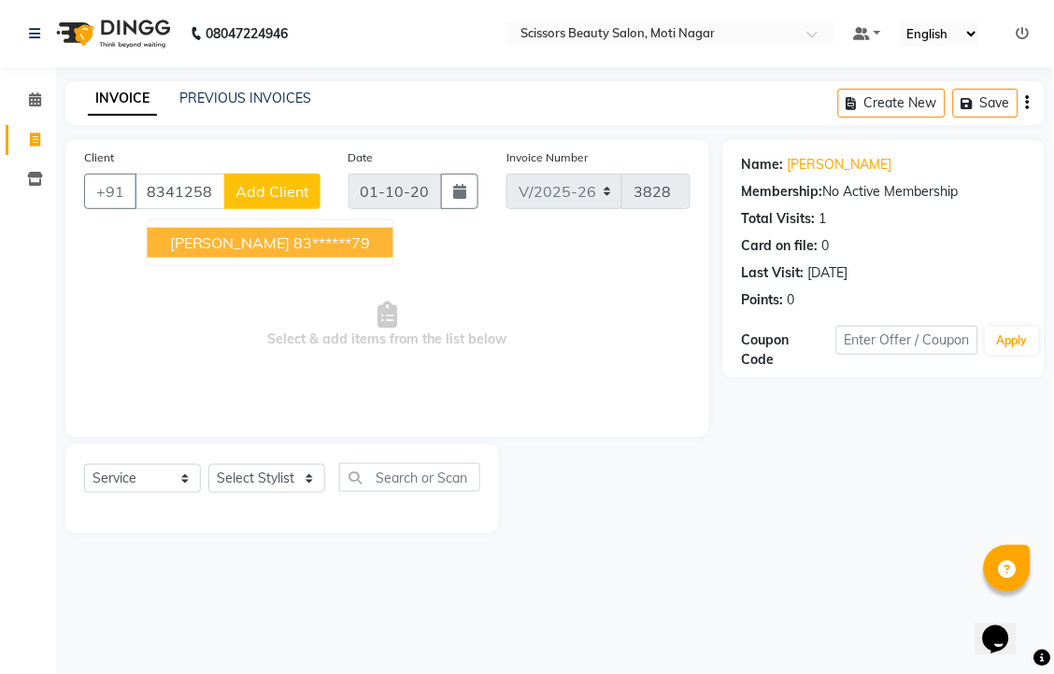
click at [246, 252] on span "[PERSON_NAME]" at bounding box center [230, 243] width 120 height 19
type input "83******79"
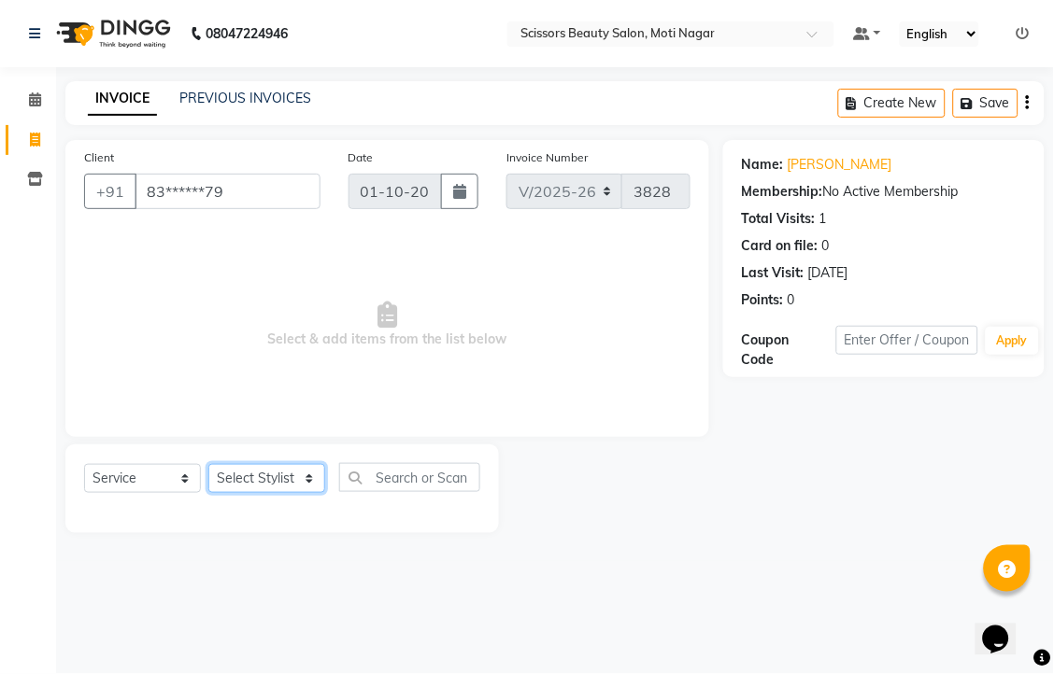
click at [304, 493] on select "Select Stylist Arman [PERSON_NAME] [PERSON_NAME] [PERSON_NAME] Sir Staff" at bounding box center [266, 478] width 117 height 29
select select "81450"
click at [215, 493] on select "Select Stylist Arman [PERSON_NAME] [PERSON_NAME] [PERSON_NAME] Sir Staff" at bounding box center [266, 478] width 117 height 29
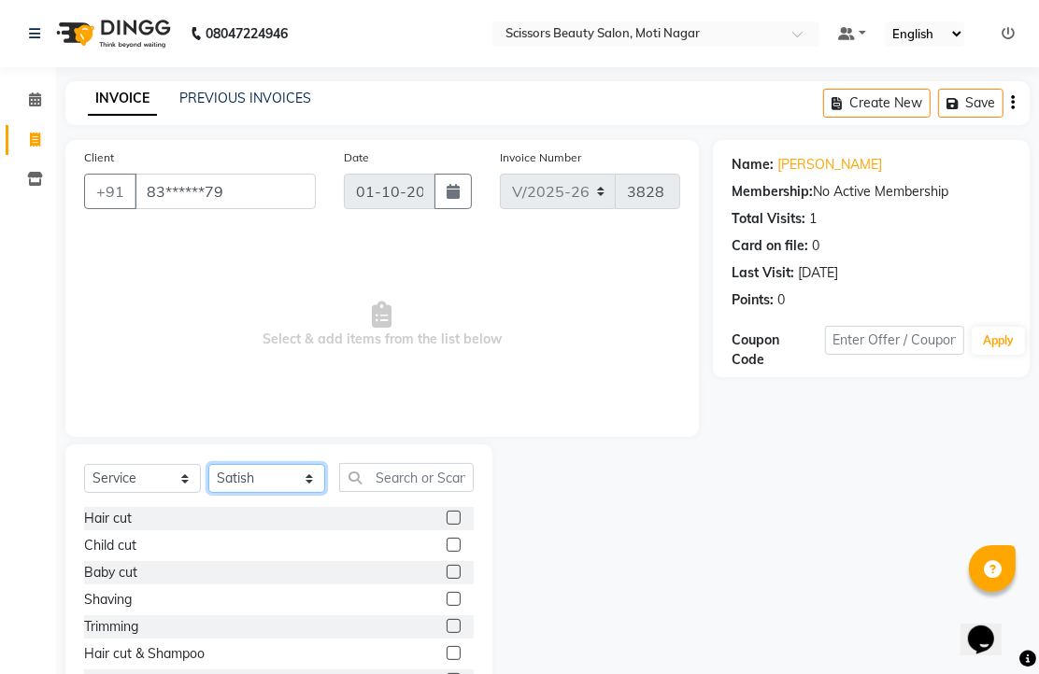
scroll to position [104, 0]
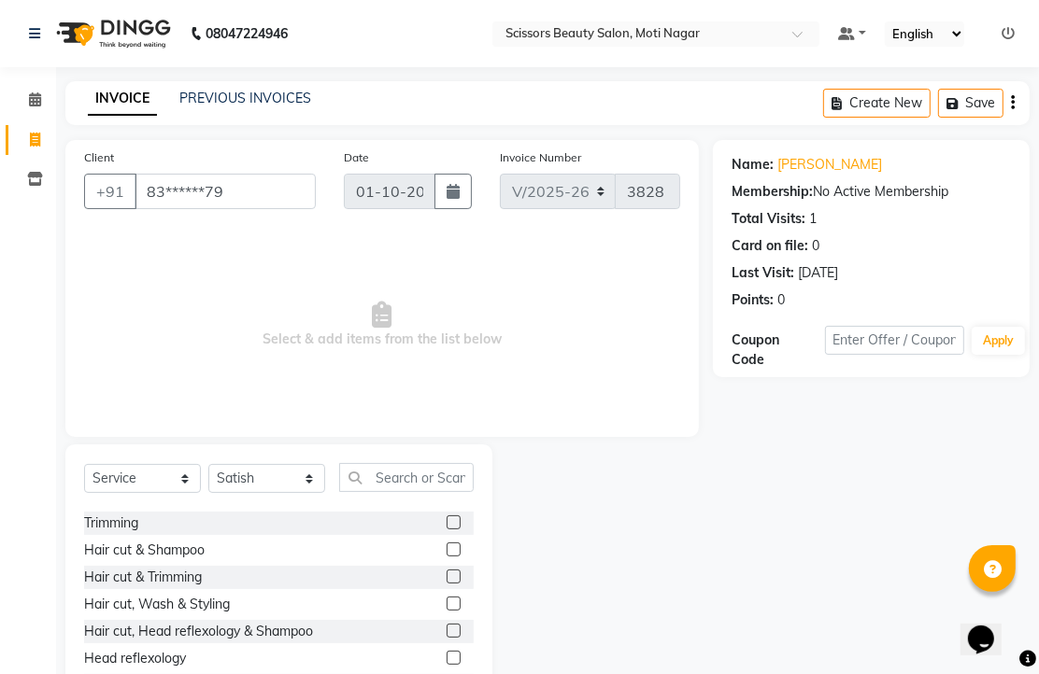
click at [446, 584] on label at bounding box center [453, 577] width 14 height 14
click at [446, 584] on input "checkbox" at bounding box center [452, 578] width 12 height 12
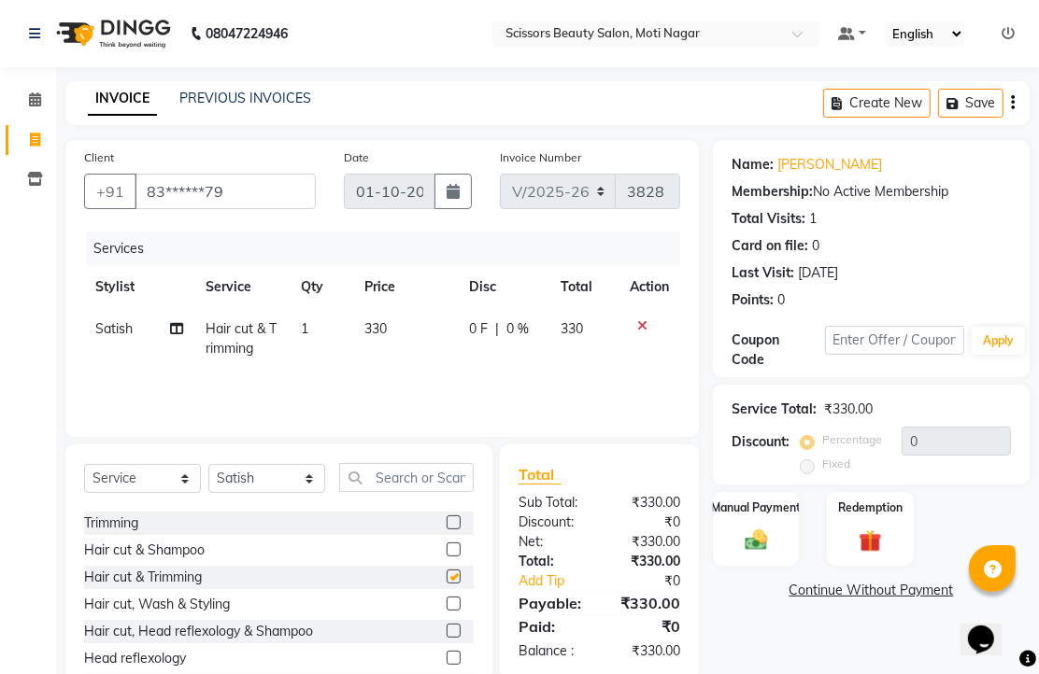
checkbox input "false"
click at [742, 554] on img at bounding box center [756, 540] width 38 height 27
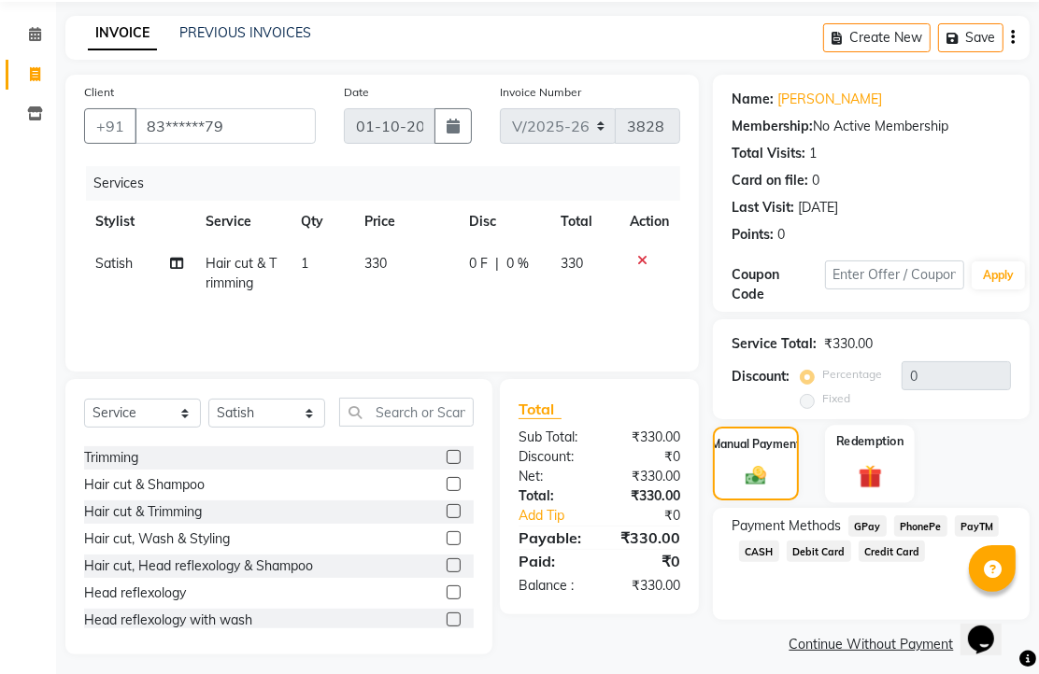
scroll to position [152, 0]
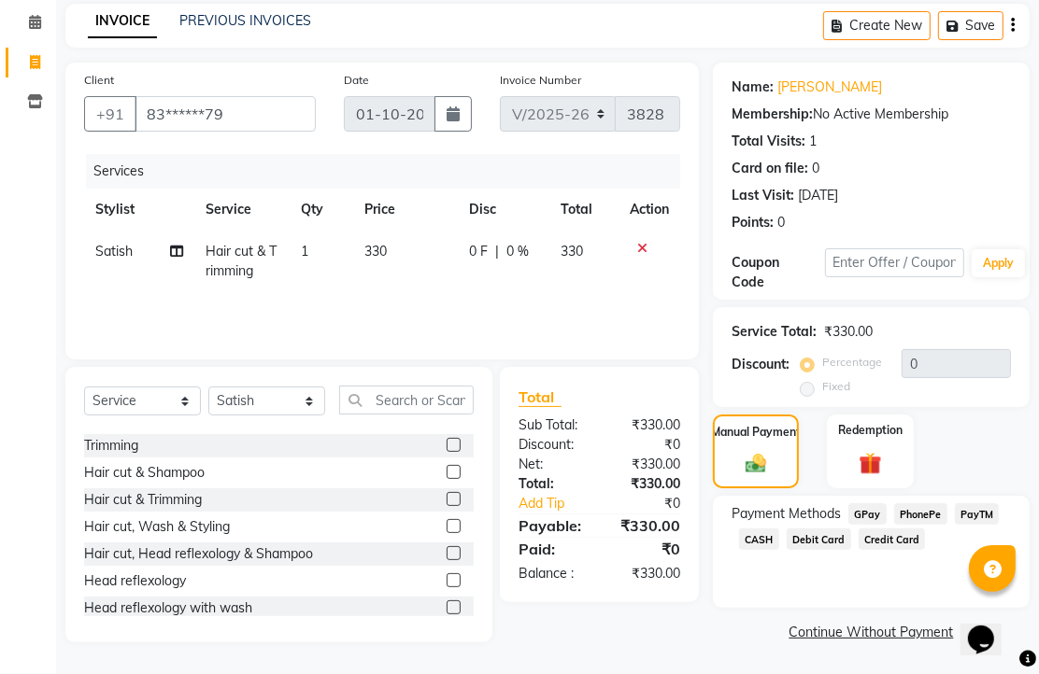
click at [851, 536] on span "Debit Card" at bounding box center [818, 539] width 64 height 21
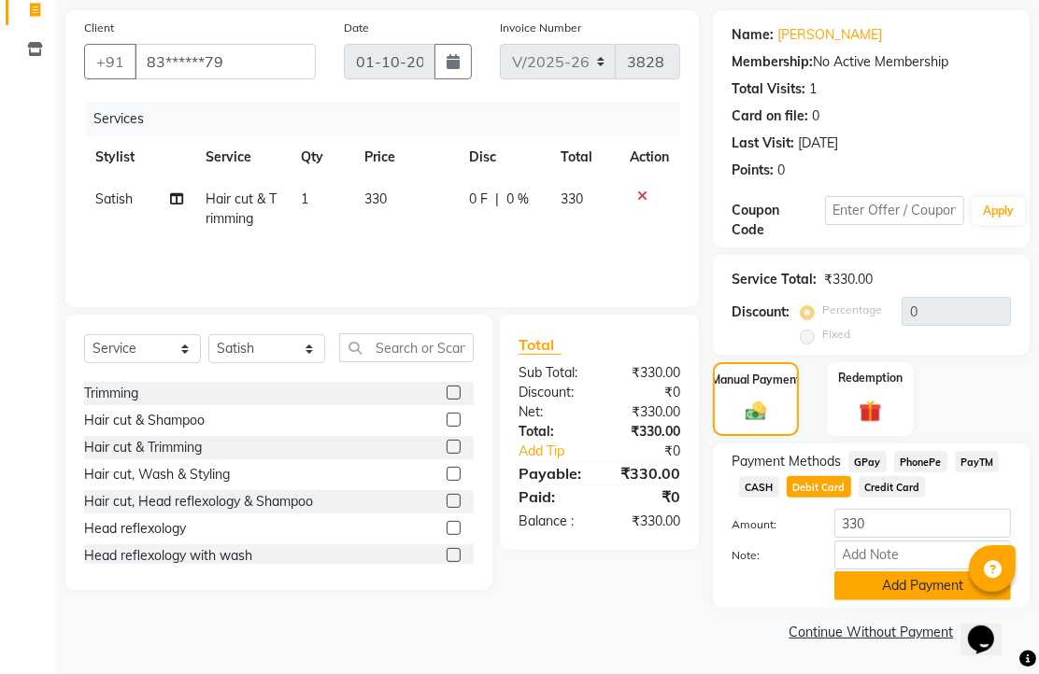
click at [880, 572] on button "Add Payment" at bounding box center [922, 586] width 177 height 29
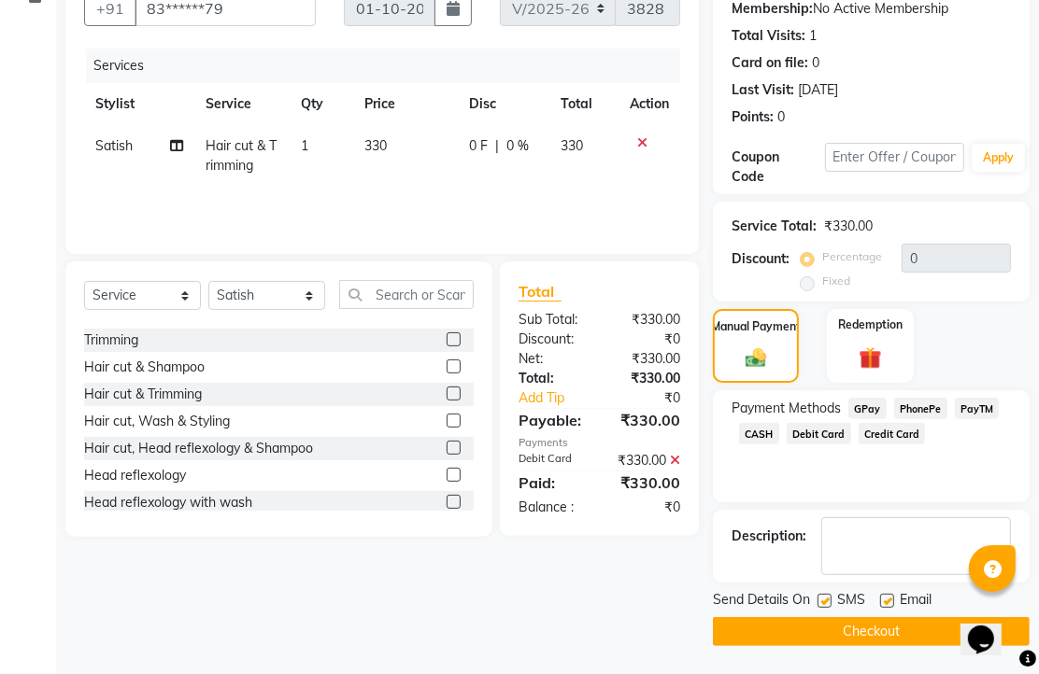
scroll to position [284, 0]
click at [894, 594] on label at bounding box center [887, 601] width 14 height 14
click at [892, 596] on input "checkbox" at bounding box center [886, 602] width 12 height 12
checkbox input "false"
click at [888, 643] on button "Checkout" at bounding box center [871, 631] width 317 height 29
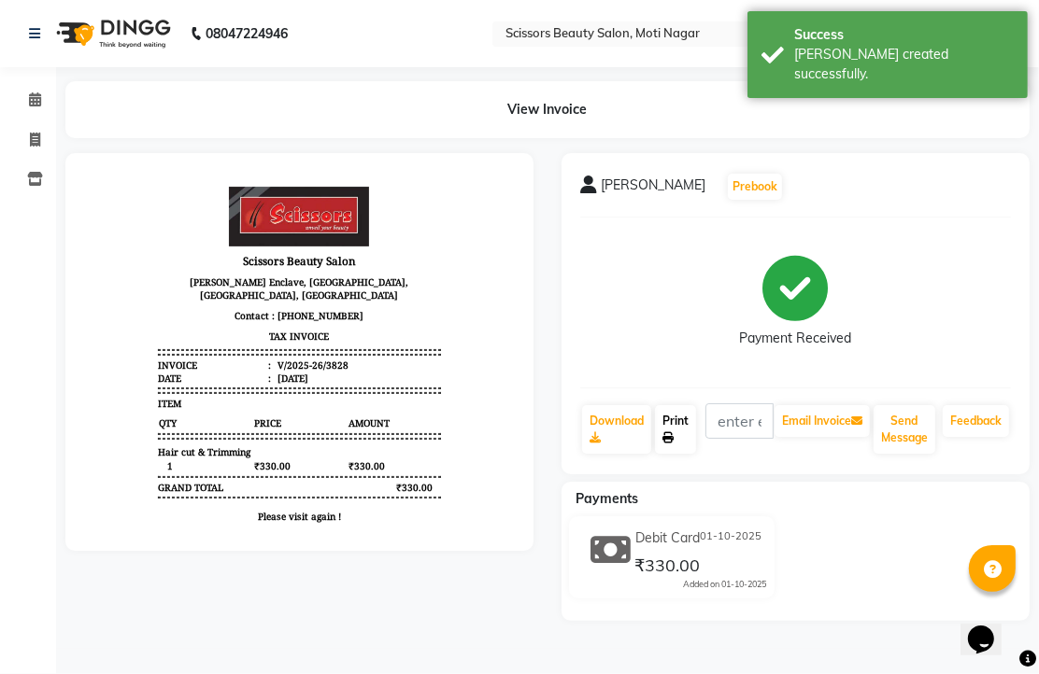
click at [675, 454] on link "Print" at bounding box center [675, 429] width 41 height 49
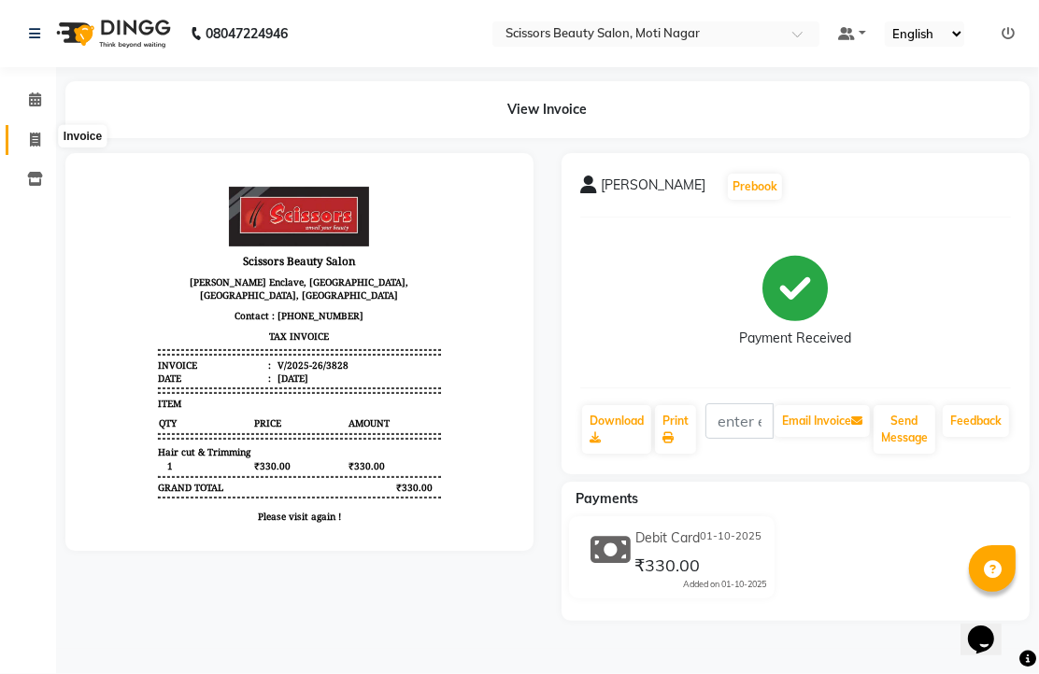
click at [31, 135] on icon at bounding box center [35, 140] width 10 height 14
select select "service"
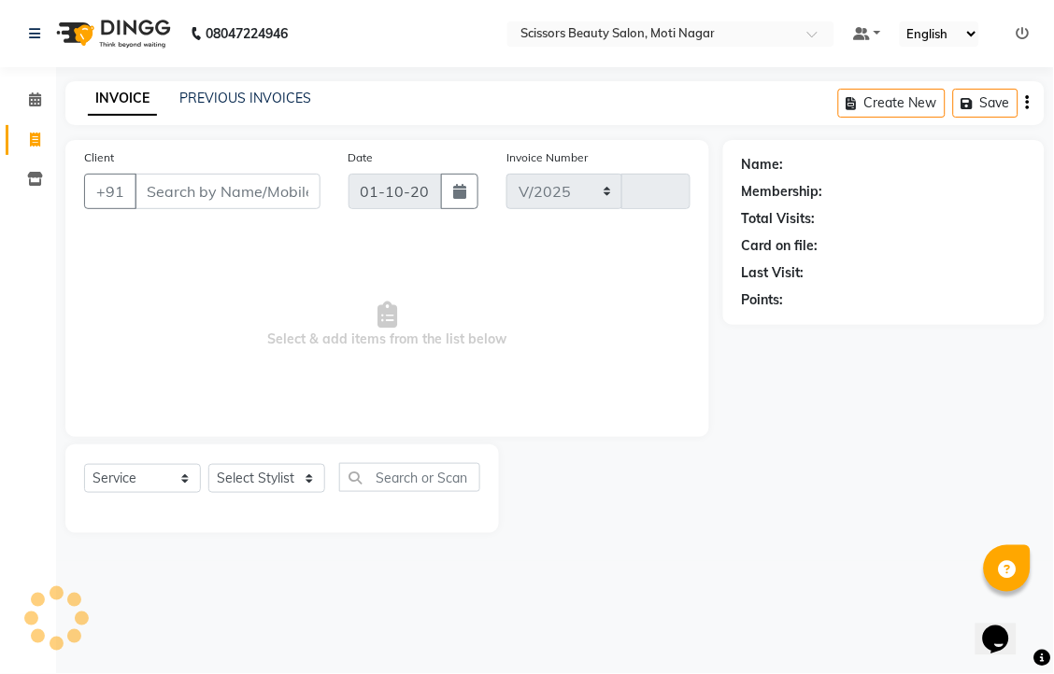
select select "7057"
type input "3829"
click at [178, 207] on input "Client" at bounding box center [227, 191] width 186 height 35
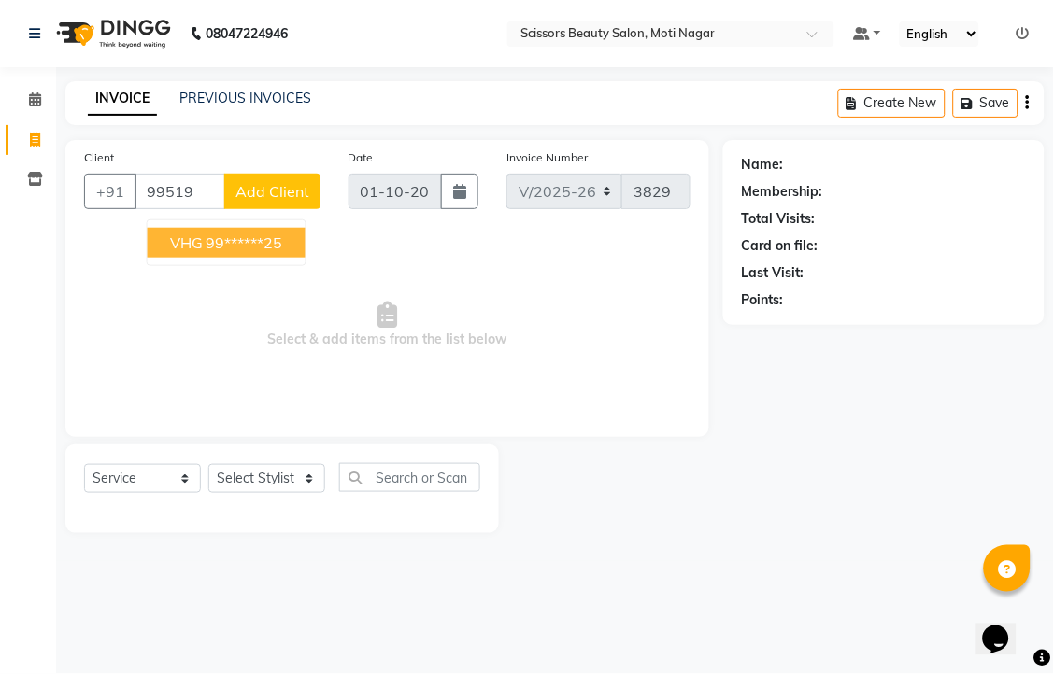
click at [241, 252] on ngb-highlight "99******25" at bounding box center [244, 243] width 77 height 19
type input "99******25"
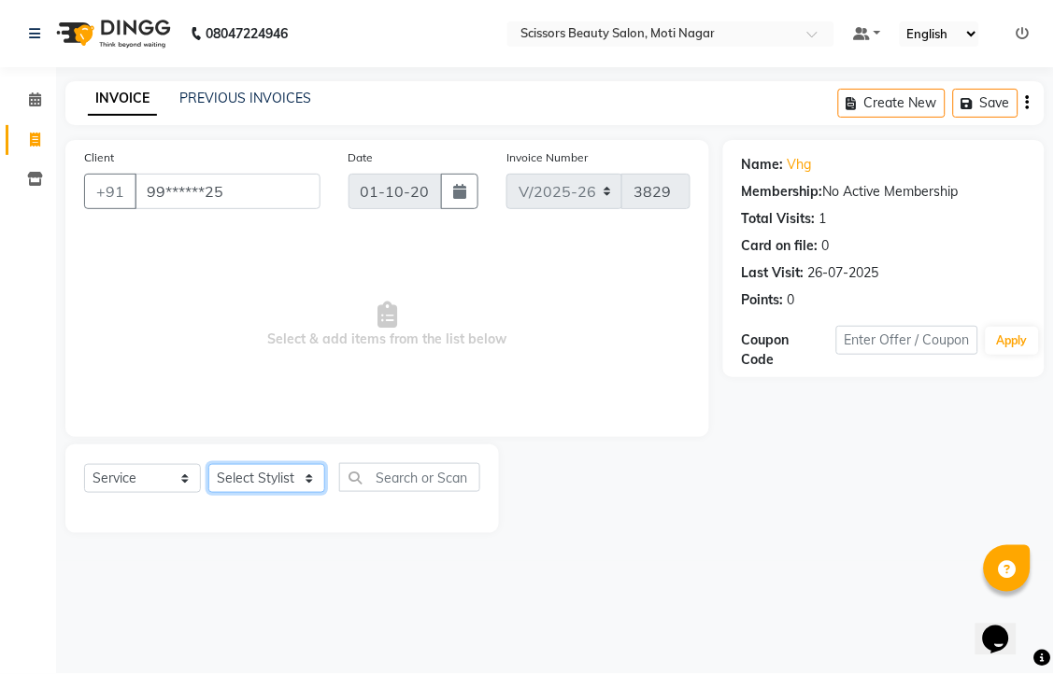
click at [271, 493] on select "Select Stylist Arman [PERSON_NAME] [PERSON_NAME] [PERSON_NAME] Sir Staff" at bounding box center [266, 478] width 117 height 29
select select "81450"
click at [215, 493] on select "Select Stylist Arman [PERSON_NAME] [PERSON_NAME] [PERSON_NAME] Sir Staff" at bounding box center [266, 478] width 117 height 29
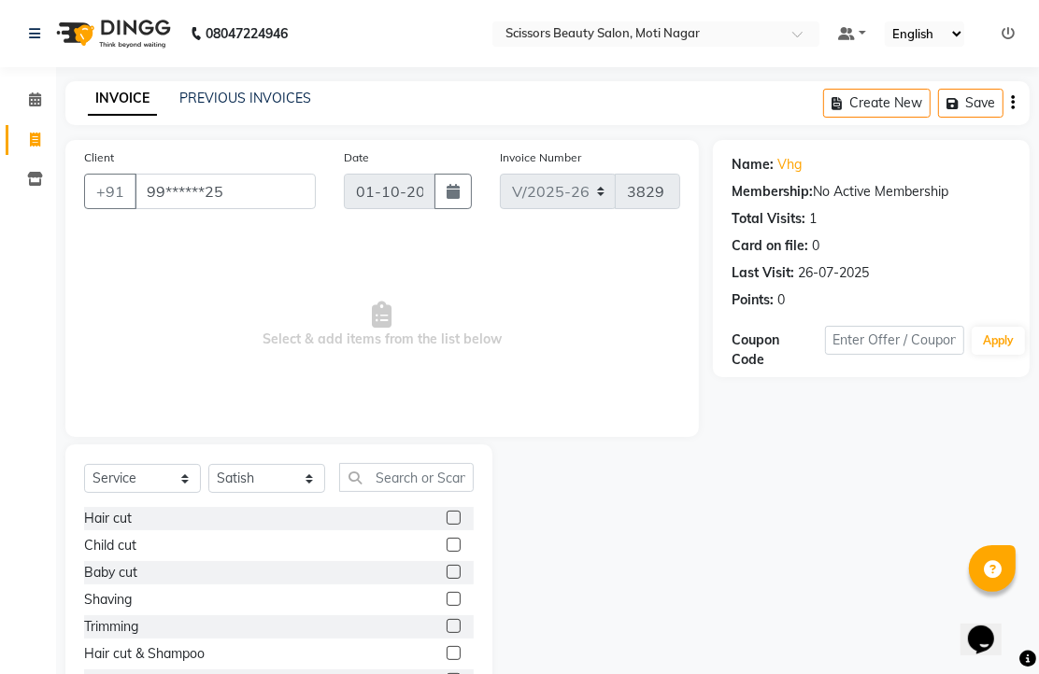
drag, startPoint x: 431, startPoint y: 574, endPoint x: 346, endPoint y: 551, distance: 88.1
click at [446, 525] on label at bounding box center [453, 518] width 14 height 14
click at [446, 525] on input "checkbox" at bounding box center [452, 519] width 12 height 12
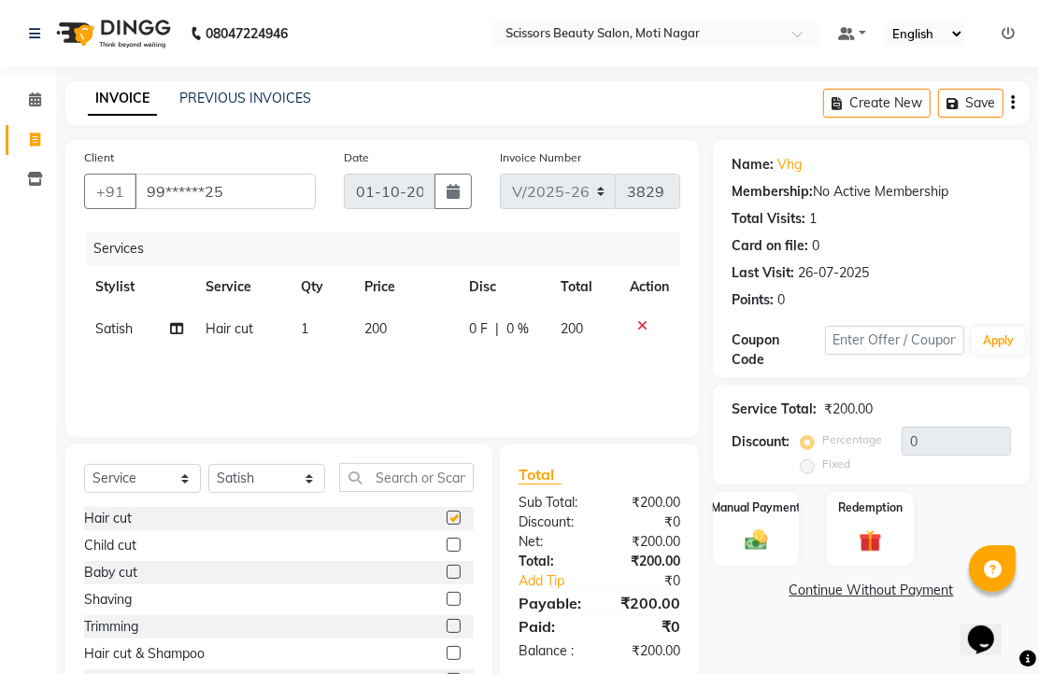
checkbox input "false"
click at [295, 493] on select "Select Stylist Arman [PERSON_NAME] [PERSON_NAME] [PERSON_NAME] Sir Staff" at bounding box center [266, 478] width 117 height 29
select select "89632"
click at [215, 493] on select "Select Stylist Arman [PERSON_NAME] [PERSON_NAME] [PERSON_NAME] Sir Staff" at bounding box center [266, 478] width 117 height 29
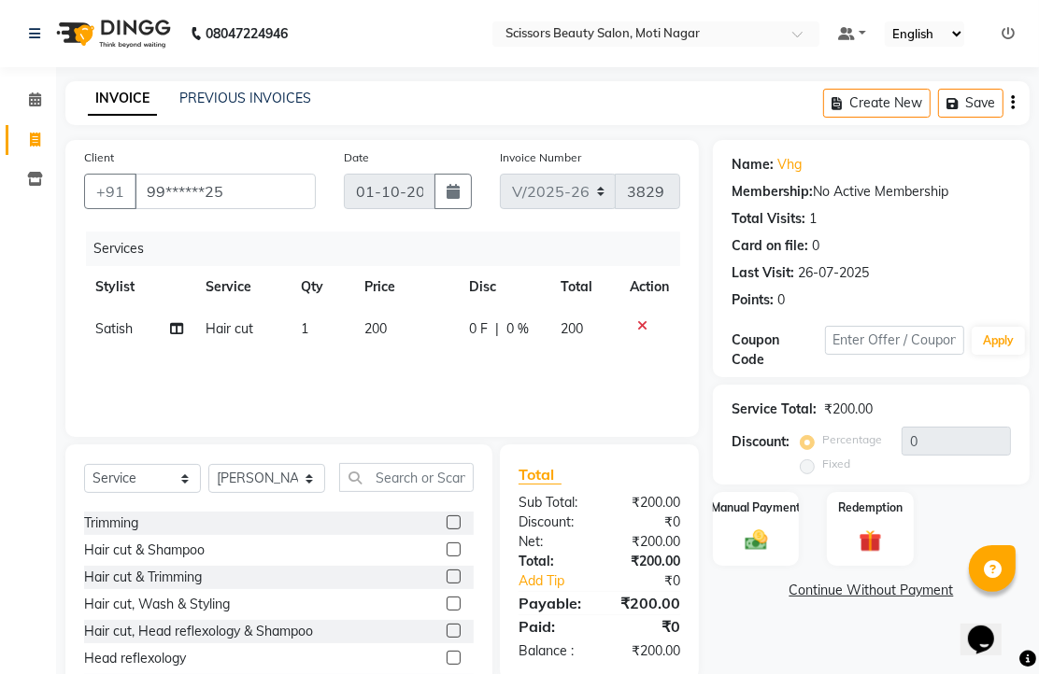
click at [446, 584] on label at bounding box center [453, 577] width 14 height 14
click at [446, 584] on input "checkbox" at bounding box center [452, 578] width 12 height 12
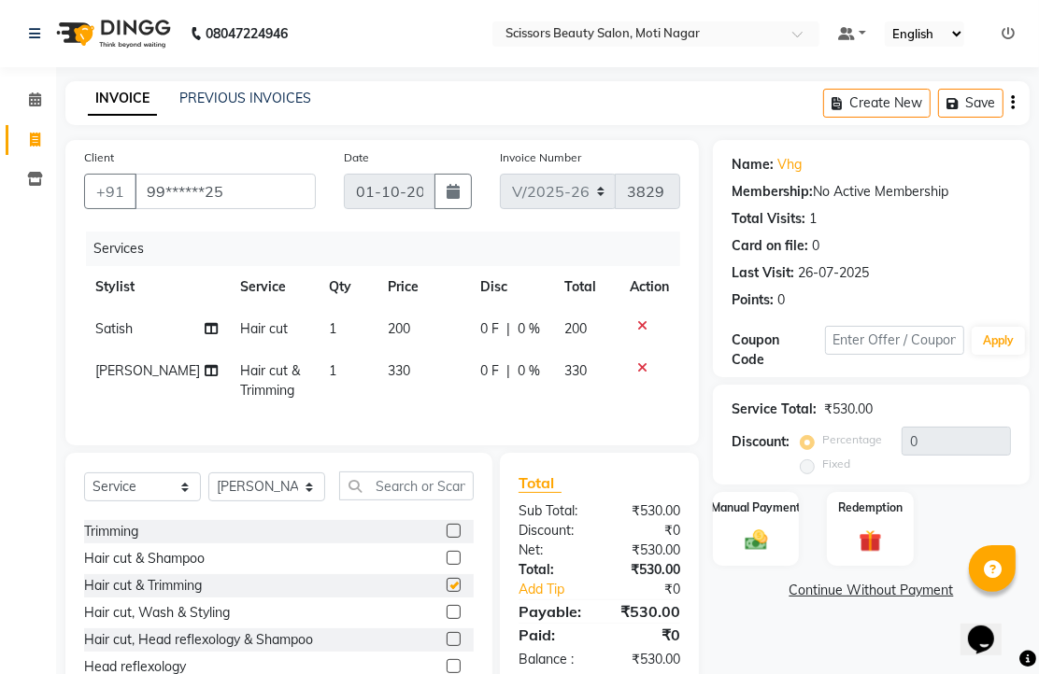
checkbox input "false"
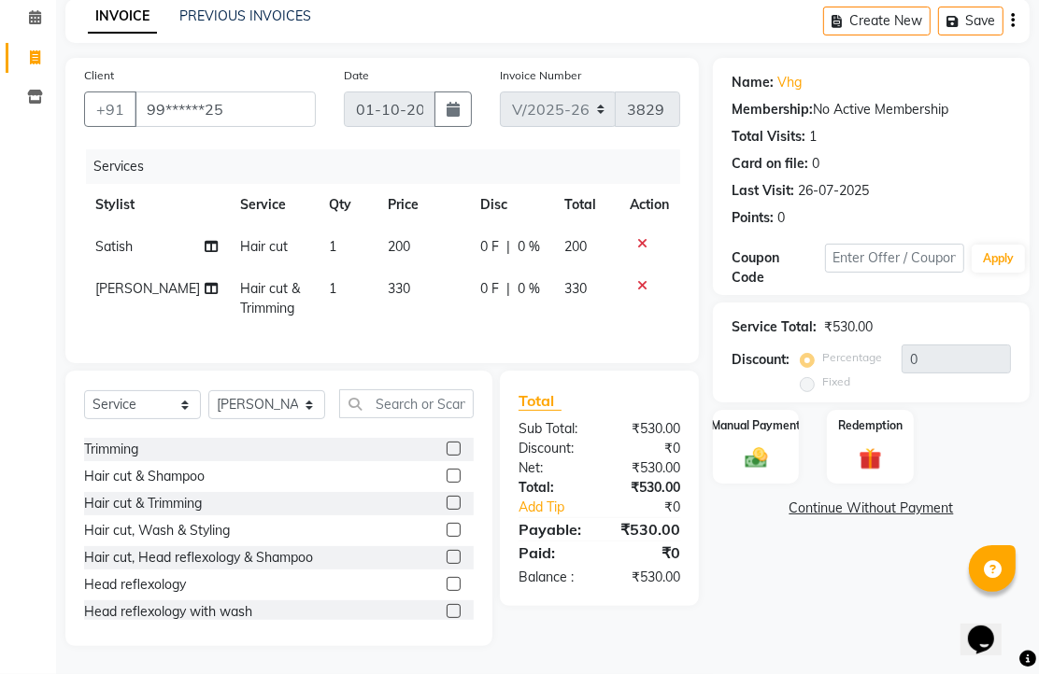
scroll to position [215, 0]
click at [758, 445] on img at bounding box center [756, 458] width 38 height 27
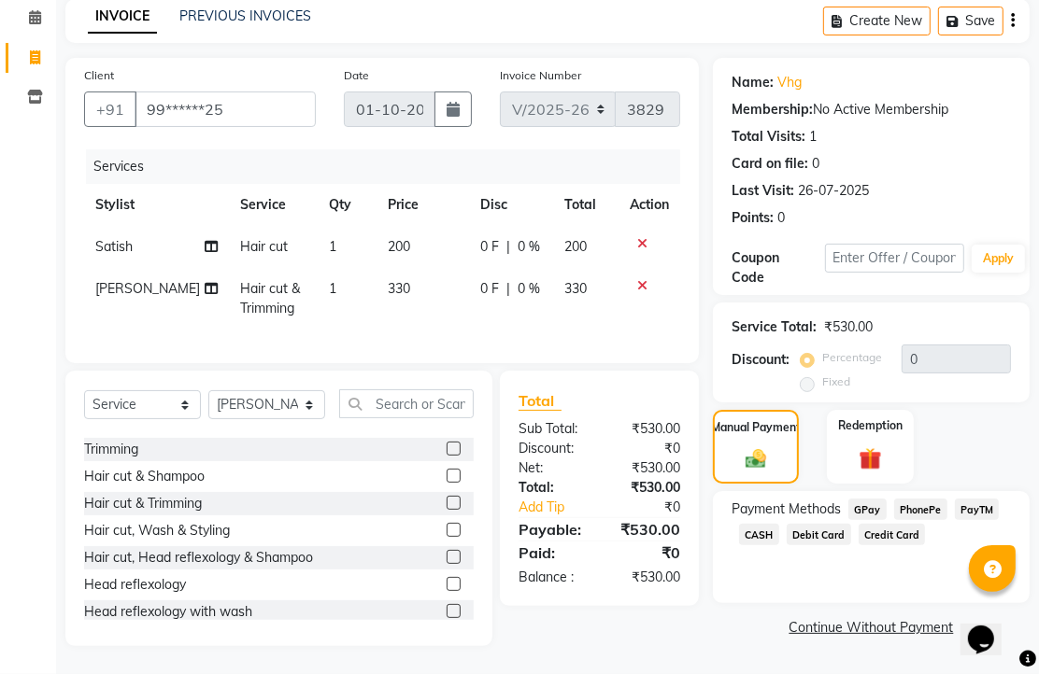
click at [937, 499] on span "PhonePe" at bounding box center [920, 509] width 53 height 21
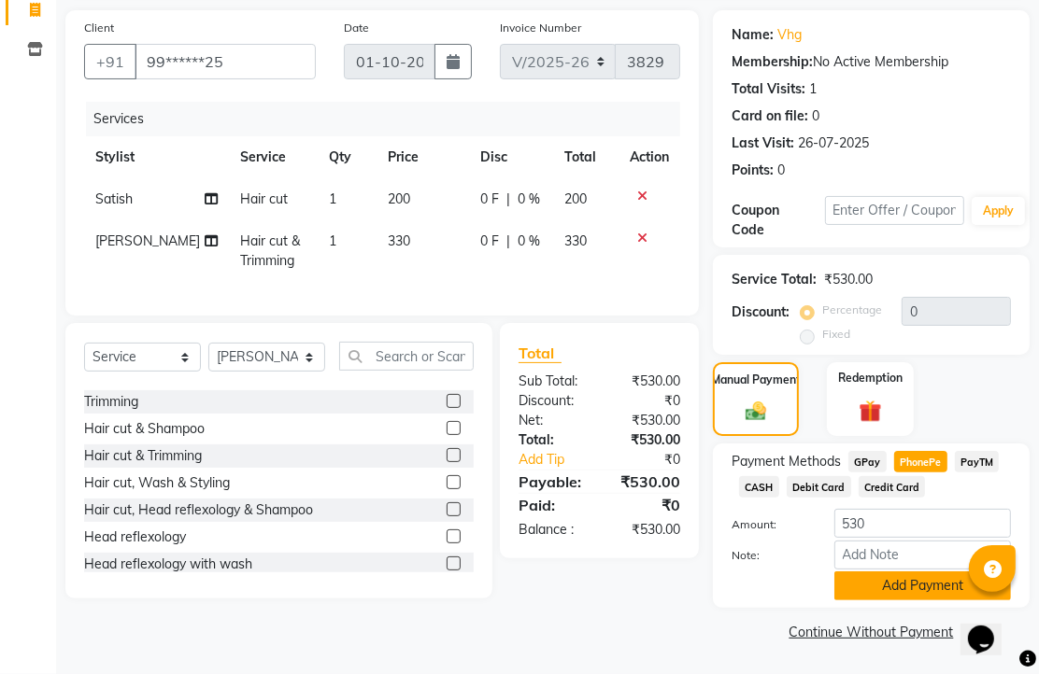
click at [921, 572] on button "Add Payment" at bounding box center [922, 586] width 177 height 29
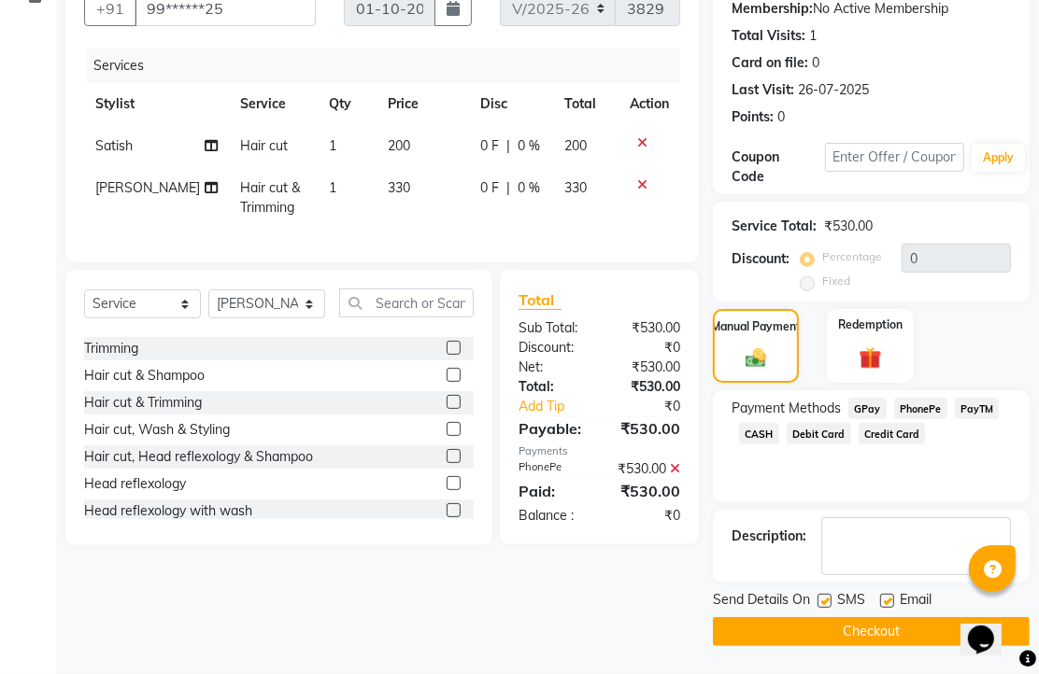
scroll to position [284, 0]
click at [894, 594] on label at bounding box center [887, 601] width 14 height 14
click at [892, 596] on input "checkbox" at bounding box center [886, 602] width 12 height 12
checkbox input "false"
click at [890, 628] on button "Checkout" at bounding box center [871, 631] width 317 height 29
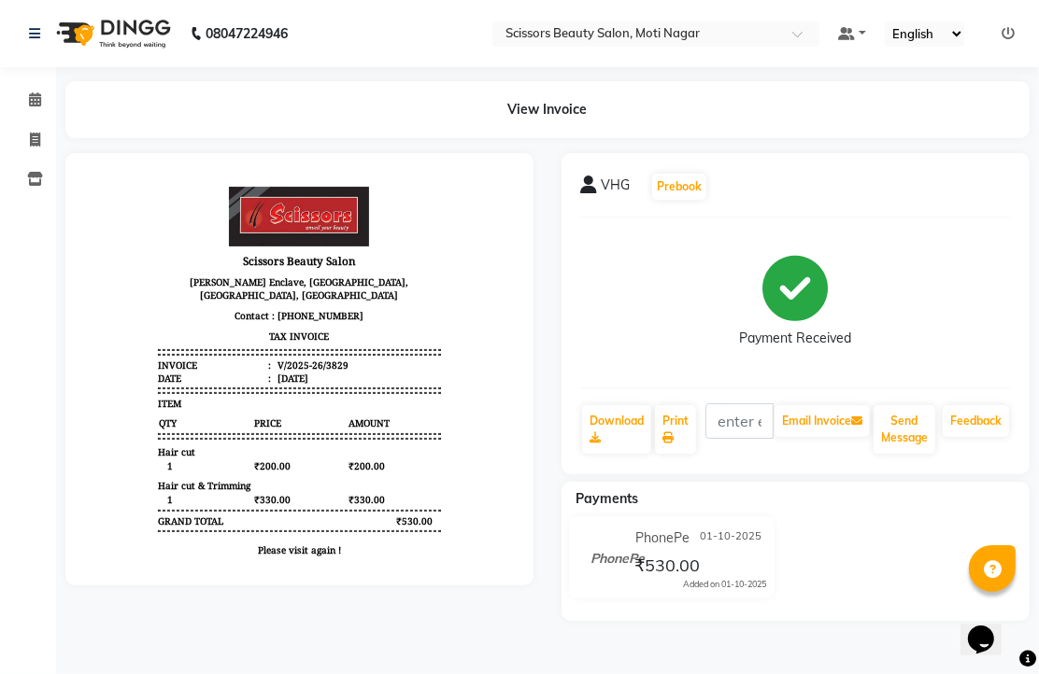
click at [365, 396] on div "ITEM" at bounding box center [298, 402] width 282 height 13
click at [24, 132] on span at bounding box center [35, 140] width 33 height 21
select select "service"
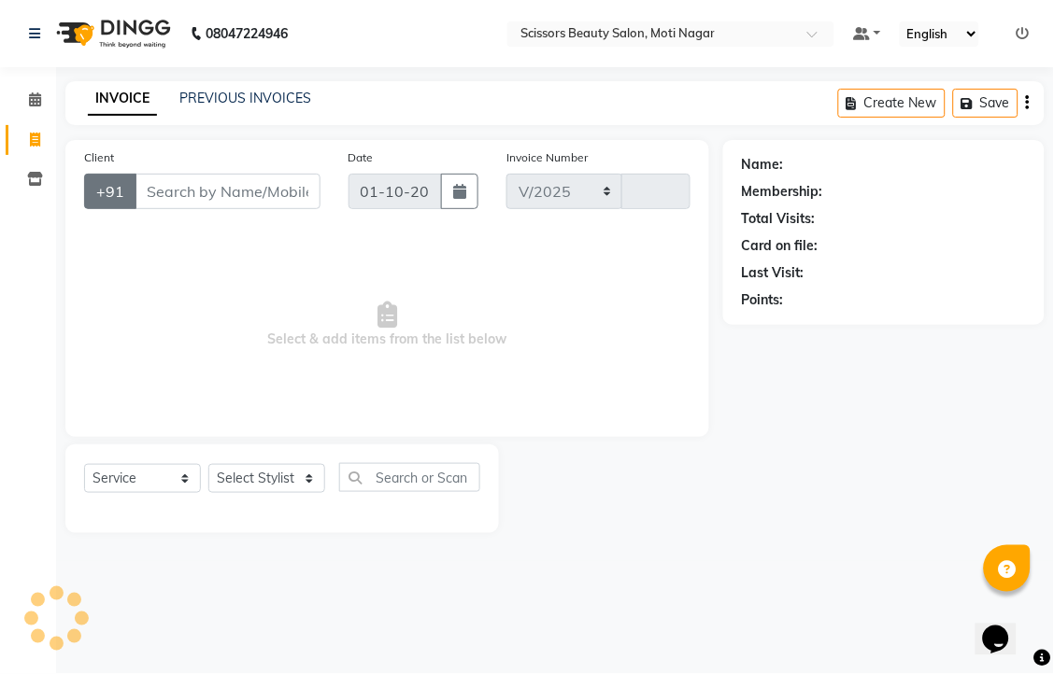
select select "7057"
type input "3830"
drag, startPoint x: 166, startPoint y: 217, endPoint x: 159, endPoint y: 199, distance: 19.3
click at [162, 209] on input "Client" at bounding box center [227, 191] width 186 height 35
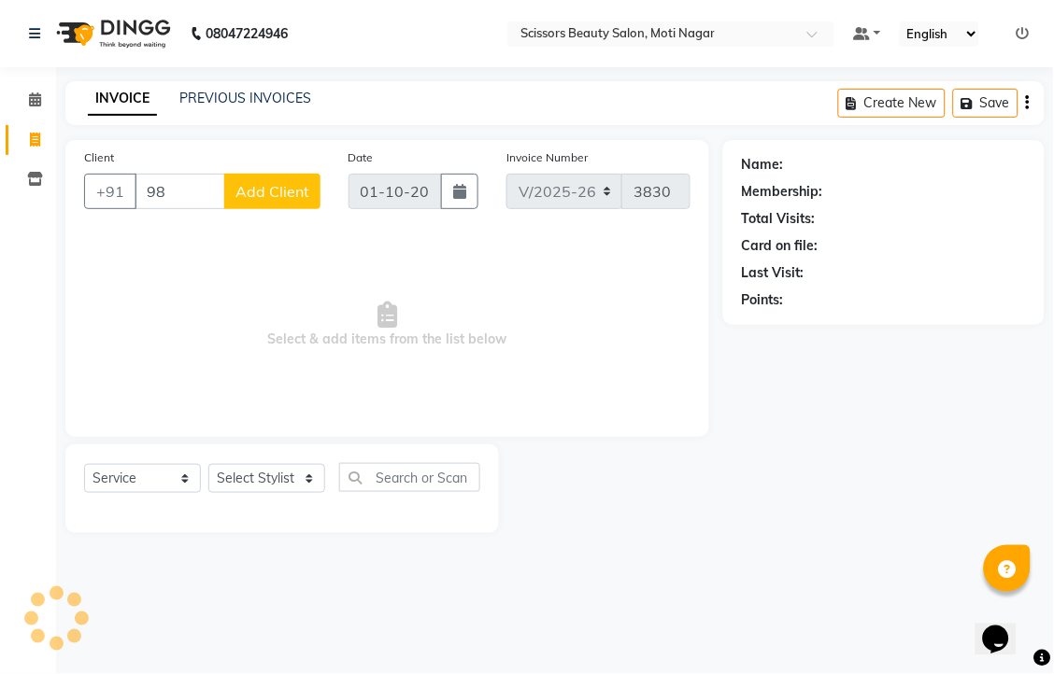
type input "9"
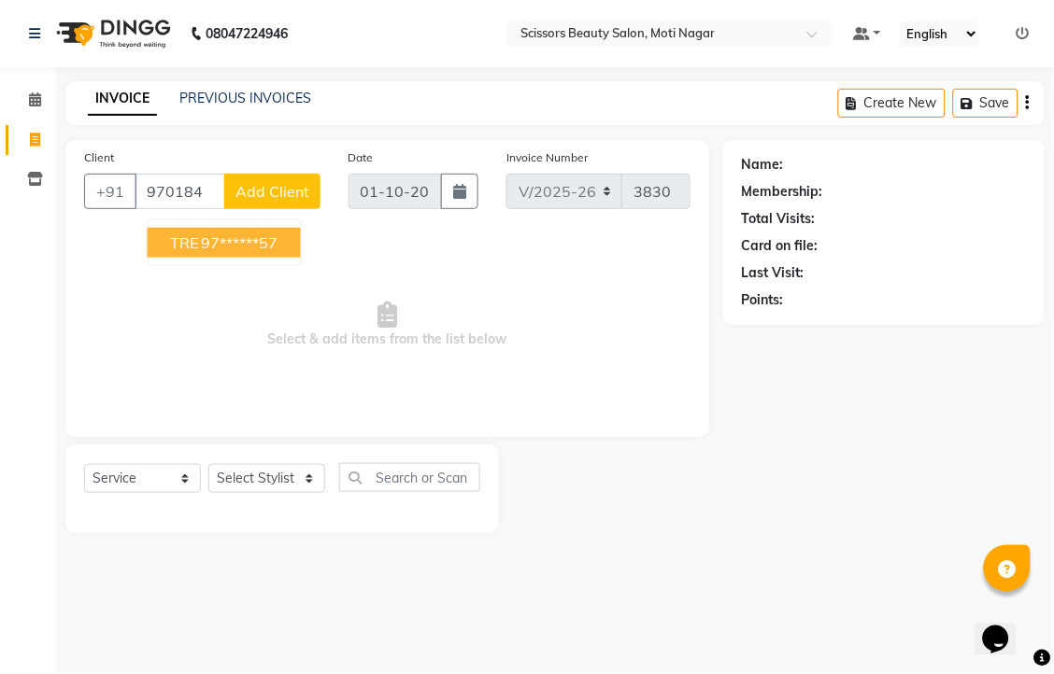
click at [227, 252] on ngb-highlight "97******57" at bounding box center [240, 243] width 77 height 19
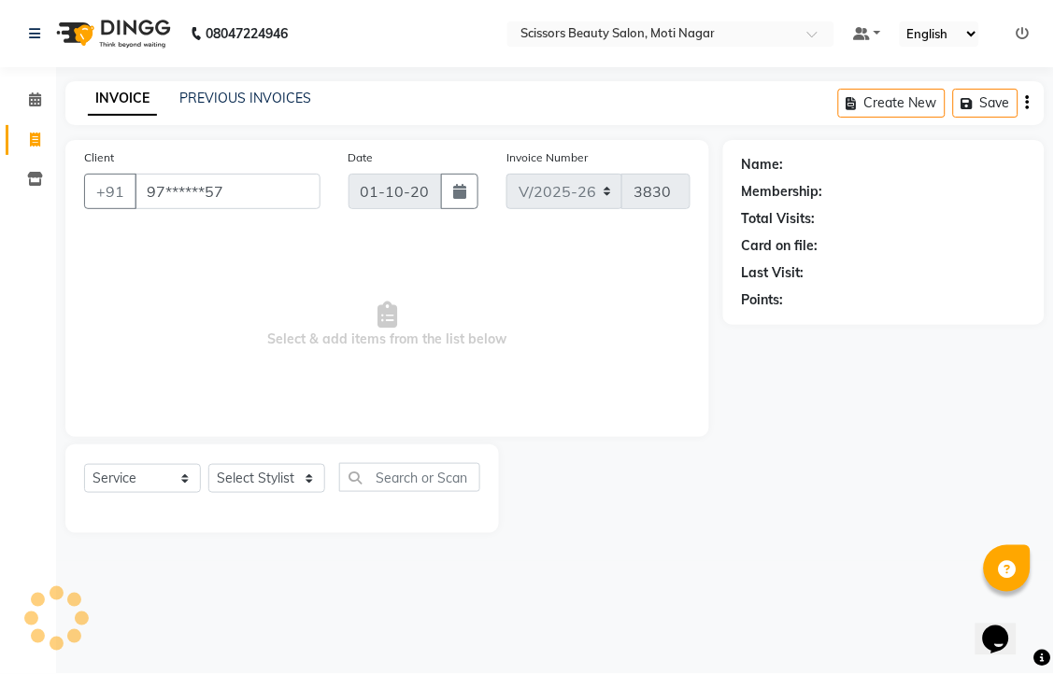
type input "97******57"
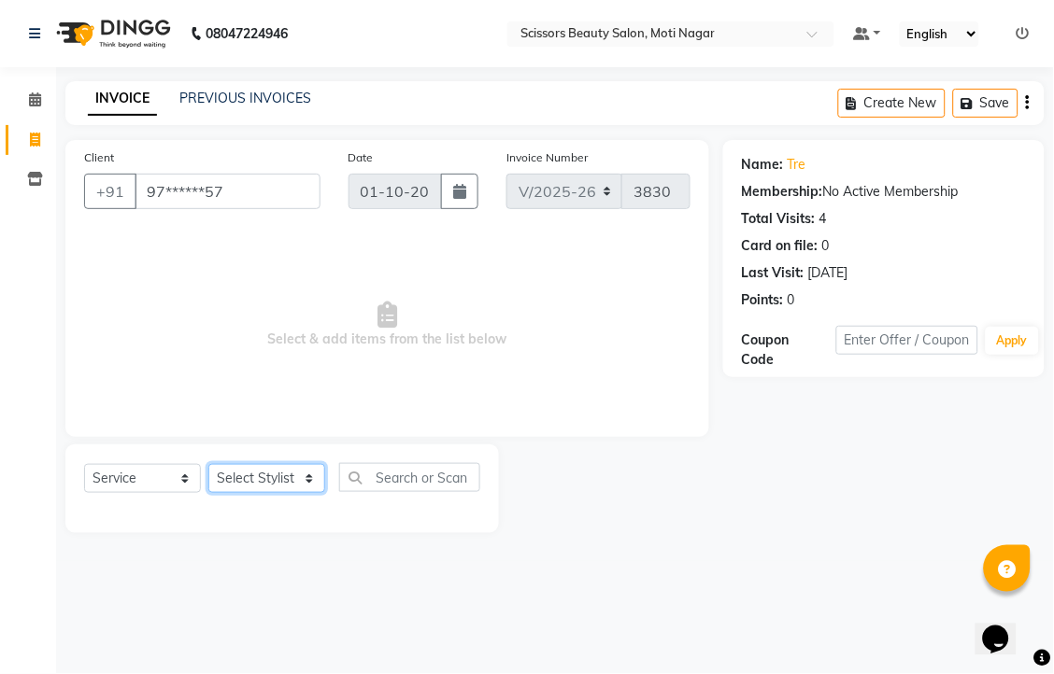
click at [265, 493] on select "Select Stylist Arman [PERSON_NAME] [PERSON_NAME] [PERSON_NAME] Sir Staff" at bounding box center [266, 478] width 117 height 29
select select "89632"
click at [215, 493] on select "Select Stylist Arman [PERSON_NAME] [PERSON_NAME] [PERSON_NAME] Sir Staff" at bounding box center [266, 478] width 117 height 29
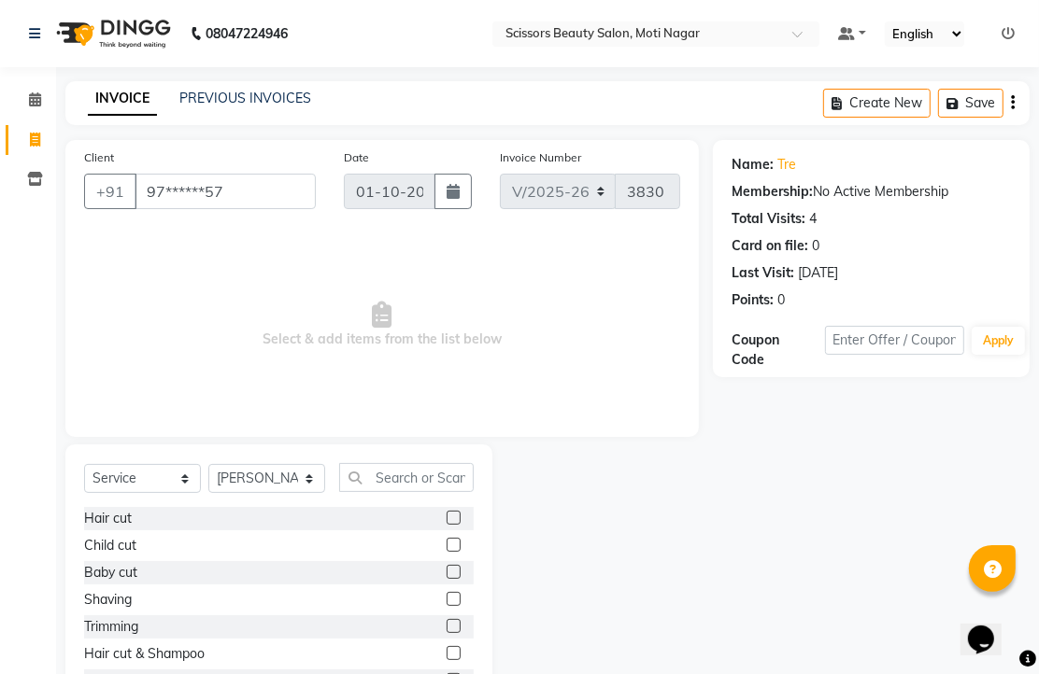
click at [446, 525] on label at bounding box center [453, 518] width 14 height 14
click at [446, 525] on input "checkbox" at bounding box center [452, 519] width 12 height 12
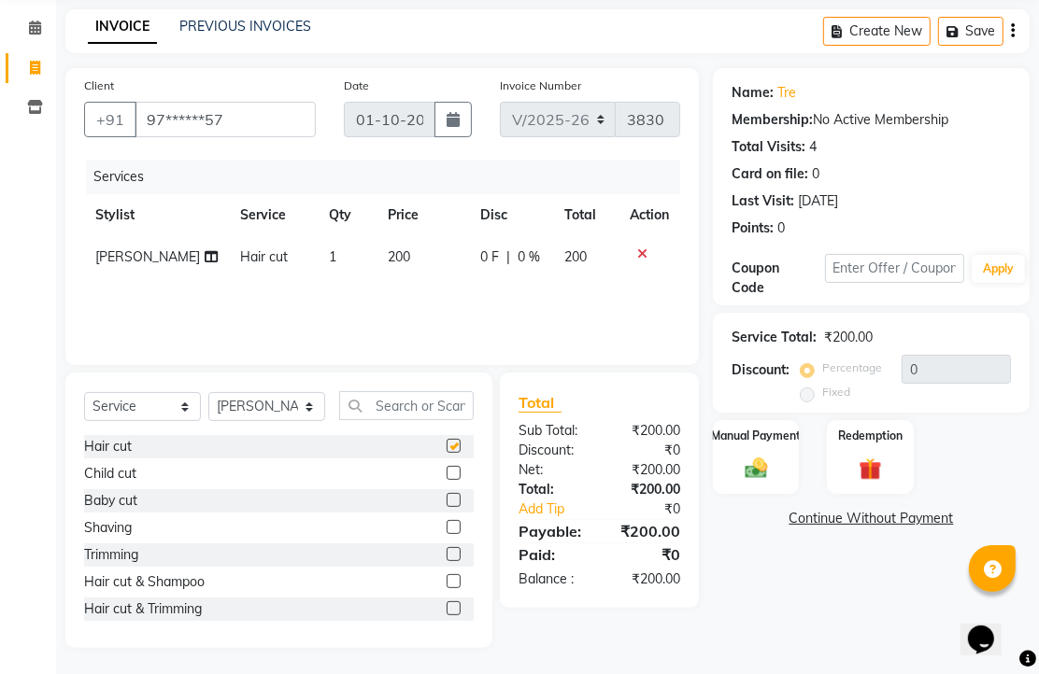
checkbox input "false"
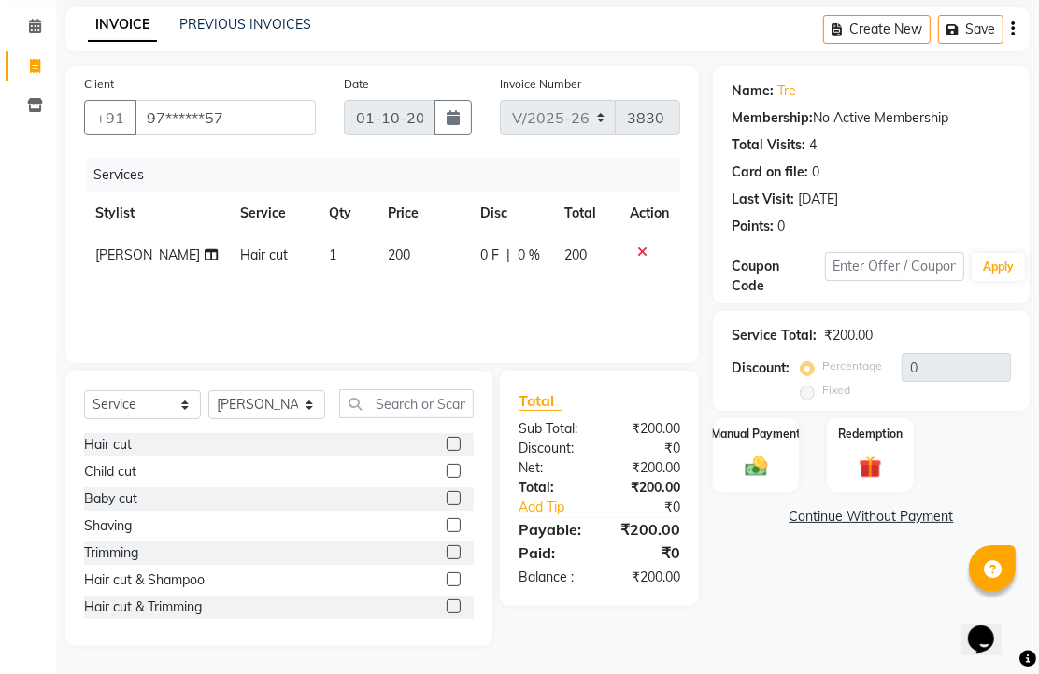
scroll to position [147, 0]
click at [754, 460] on img at bounding box center [756, 466] width 38 height 27
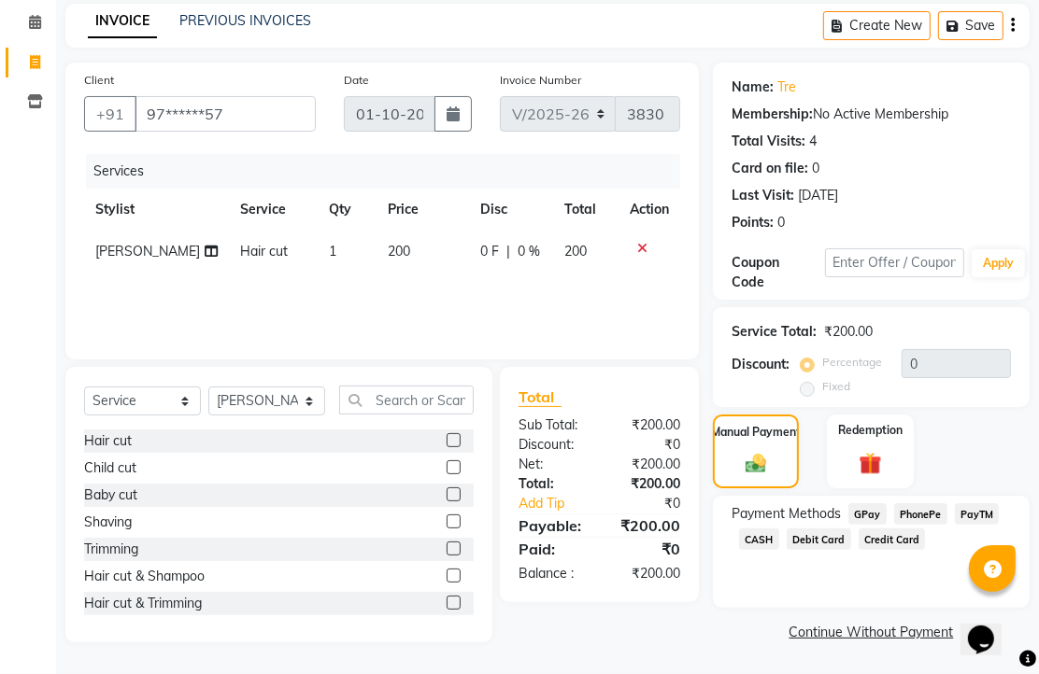
scroll to position [152, 0]
click at [921, 504] on span "PhonePe" at bounding box center [920, 513] width 53 height 21
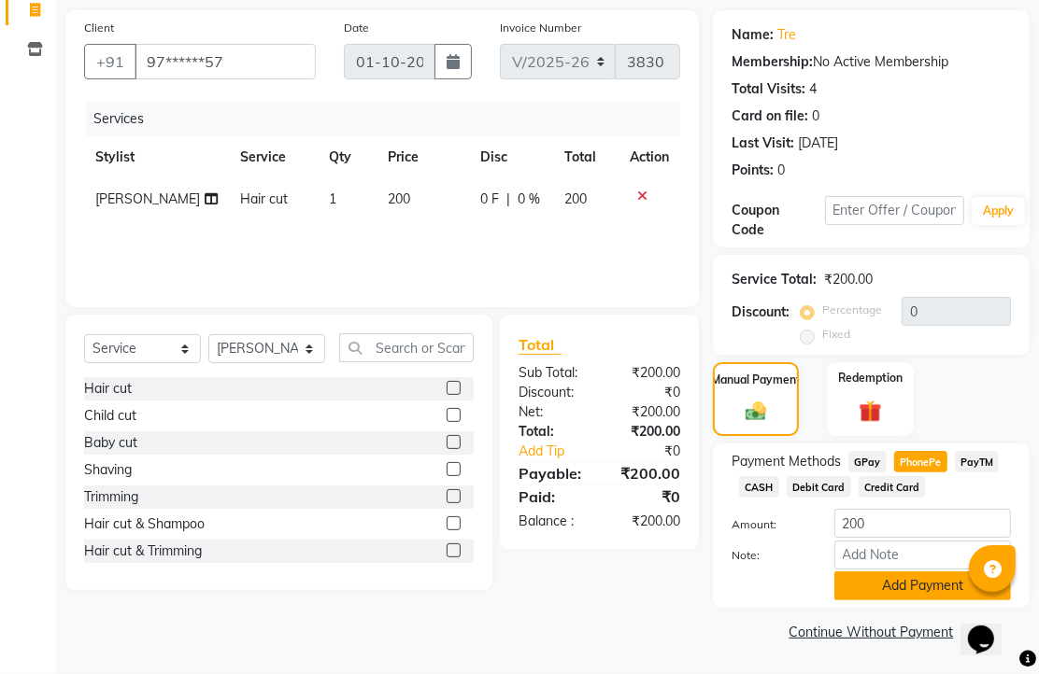
click at [904, 573] on button "Add Payment" at bounding box center [922, 586] width 177 height 29
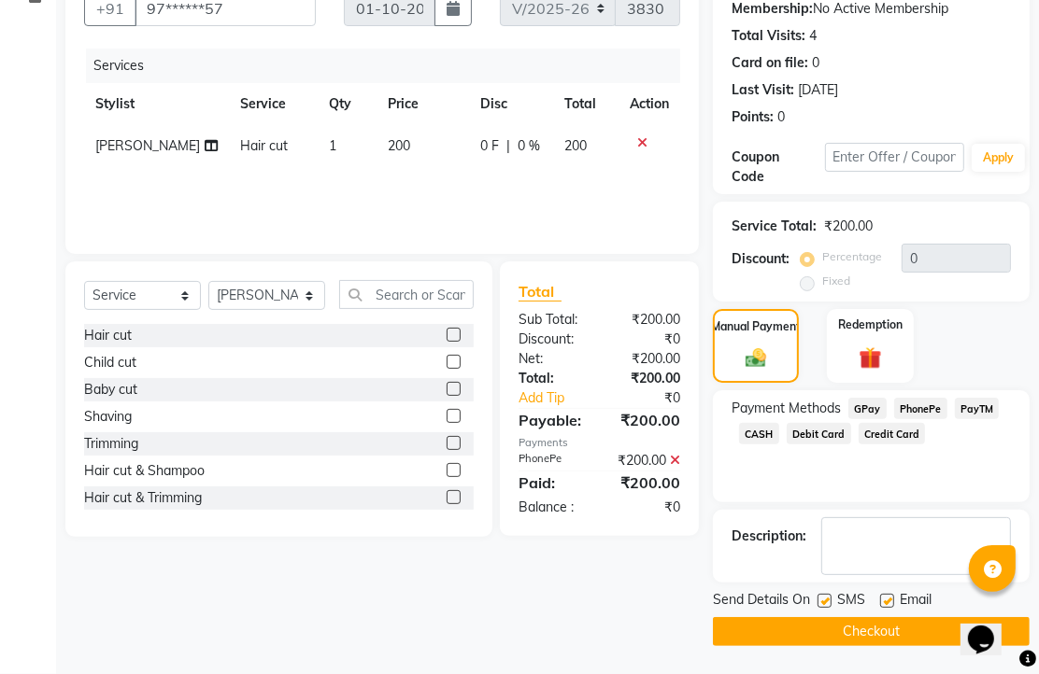
scroll to position [284, 0]
drag, startPoint x: 890, startPoint y: 590, endPoint x: 890, endPoint y: 650, distance: 59.8
click at [890, 594] on label at bounding box center [887, 601] width 14 height 14
click at [890, 596] on input "checkbox" at bounding box center [886, 602] width 12 height 12
checkbox input "false"
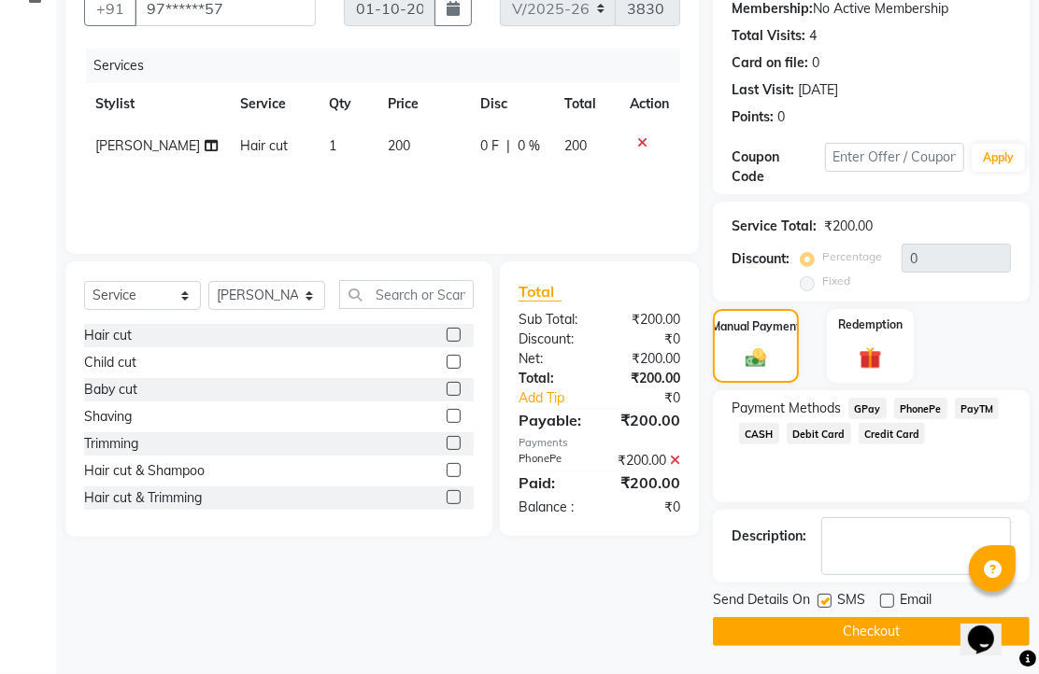
click at [890, 650] on main "INVOICE PREVIOUS INVOICES Create New Save Client +91 97******57 Date [DATE] Inv…" at bounding box center [547, 286] width 983 height 776
click at [851, 629] on button "Checkout" at bounding box center [871, 631] width 317 height 29
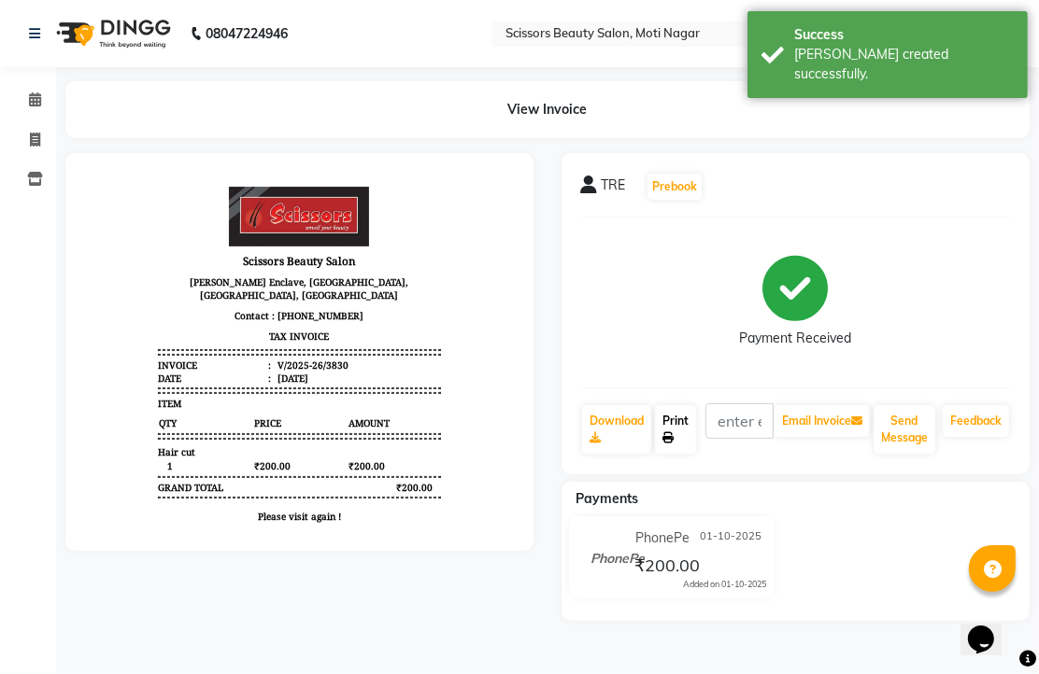
click at [673, 444] on icon at bounding box center [667, 437] width 11 height 11
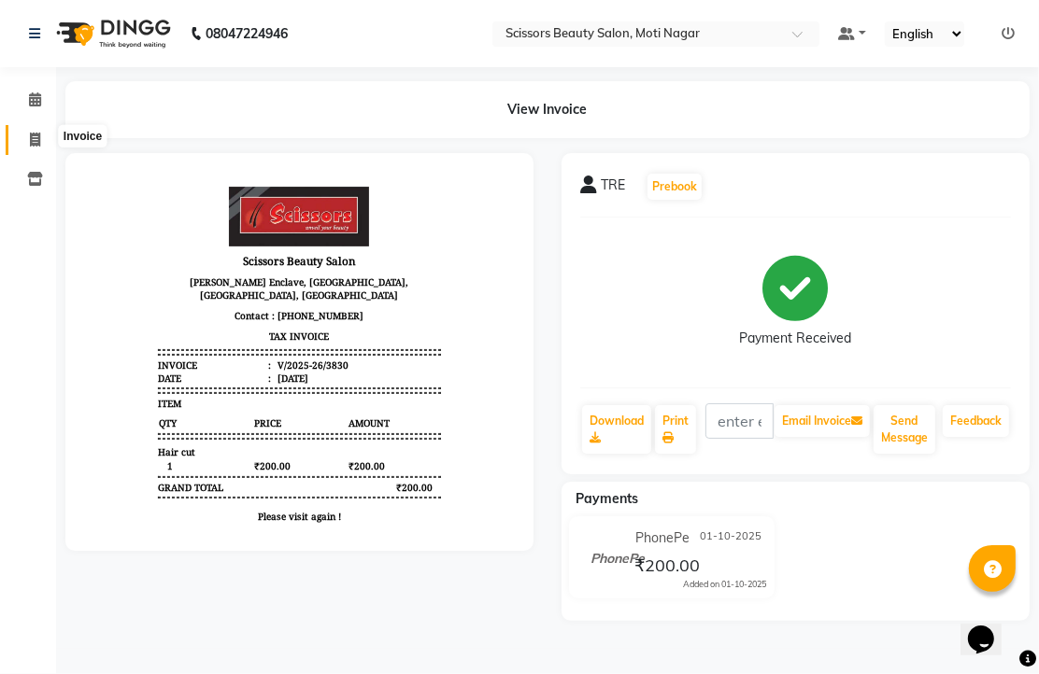
click at [41, 140] on span at bounding box center [35, 140] width 33 height 21
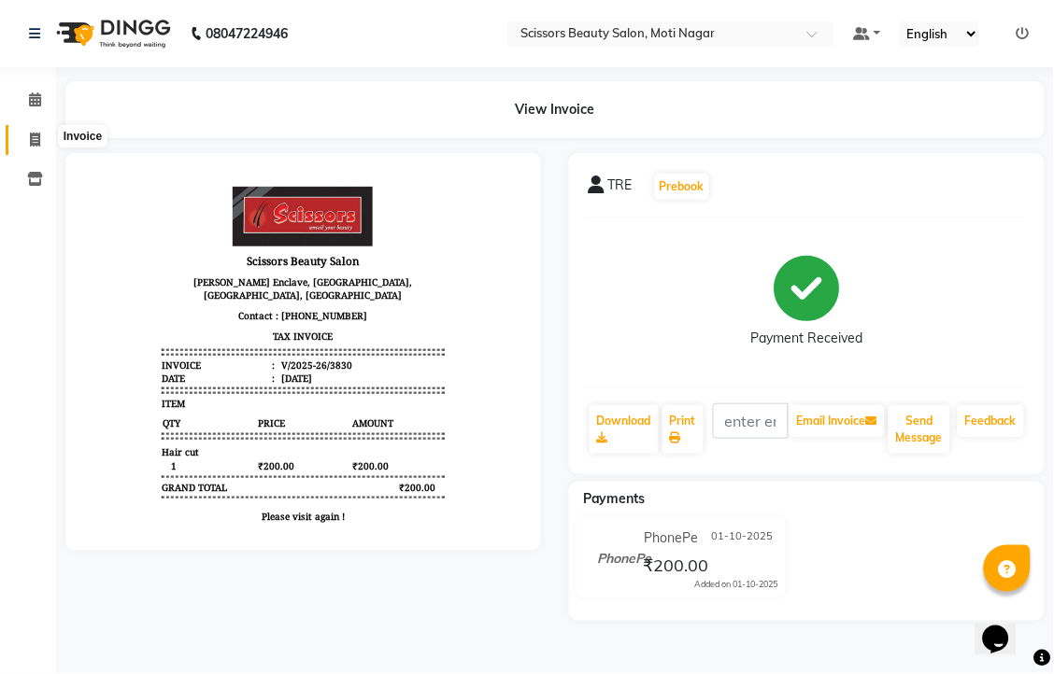
select select "service"
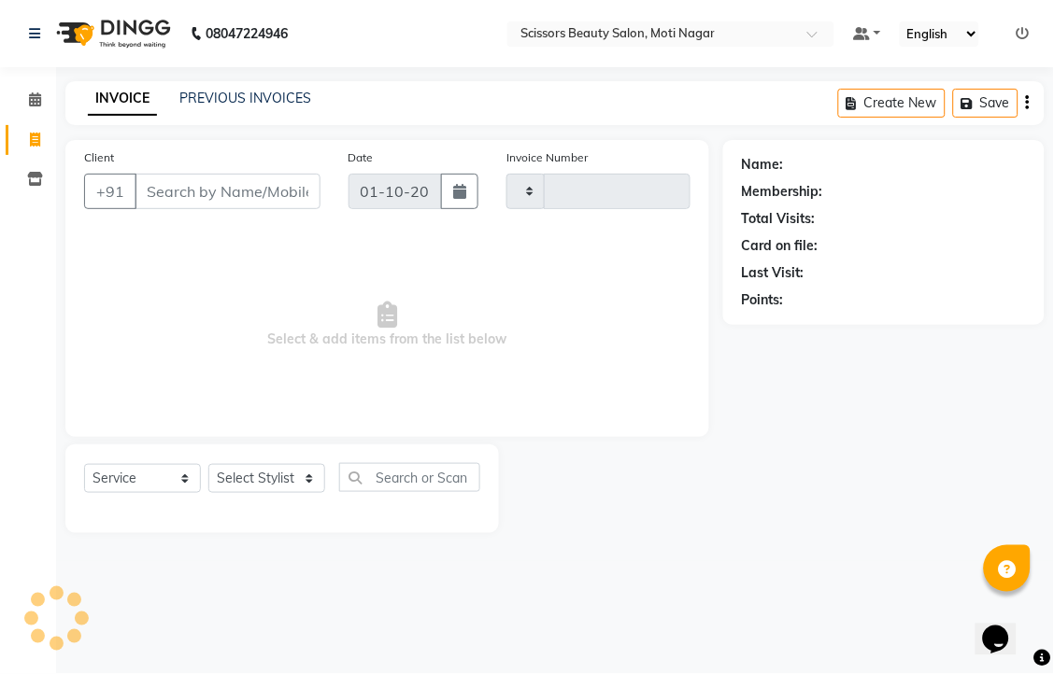
type input "3831"
select select "7057"
click at [196, 209] on input "Client" at bounding box center [227, 191] width 186 height 35
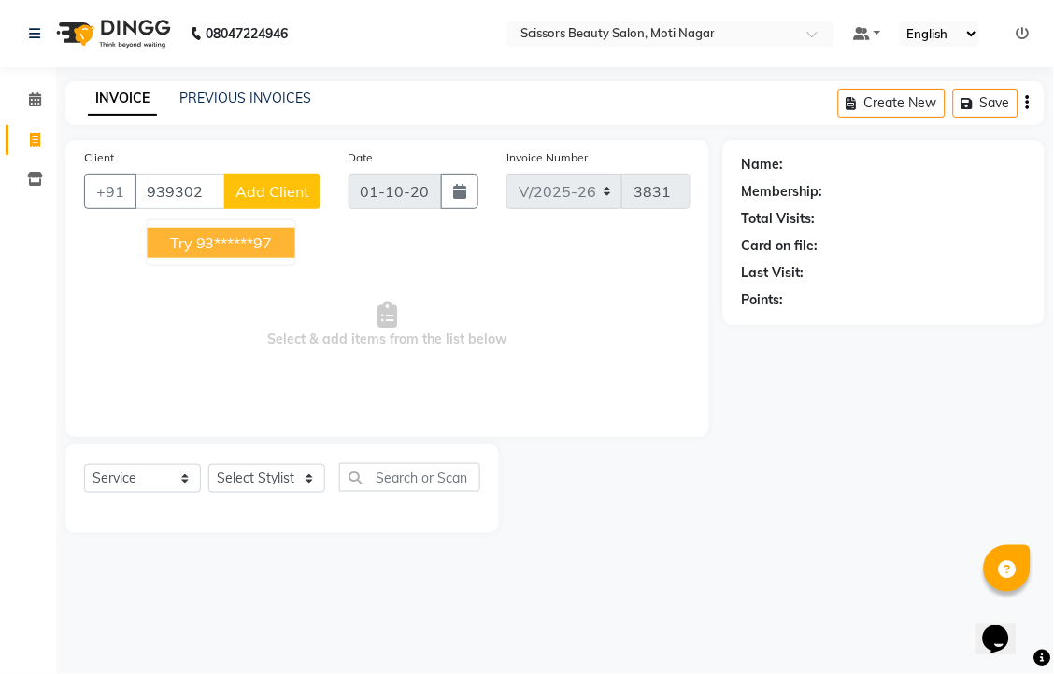
drag, startPoint x: 283, startPoint y: 262, endPoint x: 230, endPoint y: 266, distance: 53.4
click at [273, 252] on ngb-highlight "93******97" at bounding box center [234, 243] width 77 height 19
type input "93******97"
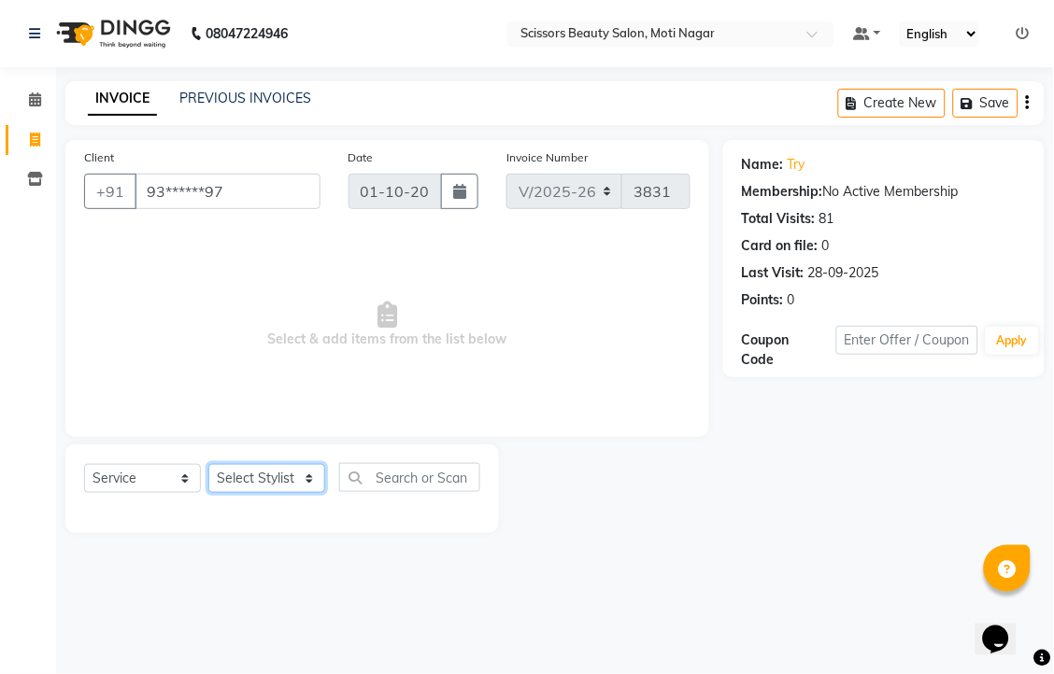
click at [253, 493] on select "Select Stylist Arman [PERSON_NAME] [PERSON_NAME] [PERSON_NAME] Sir Staff" at bounding box center [266, 478] width 117 height 29
select select "81450"
click at [215, 493] on select "Select Stylist Arman [PERSON_NAME] [PERSON_NAME] [PERSON_NAME] Sir Staff" at bounding box center [266, 478] width 117 height 29
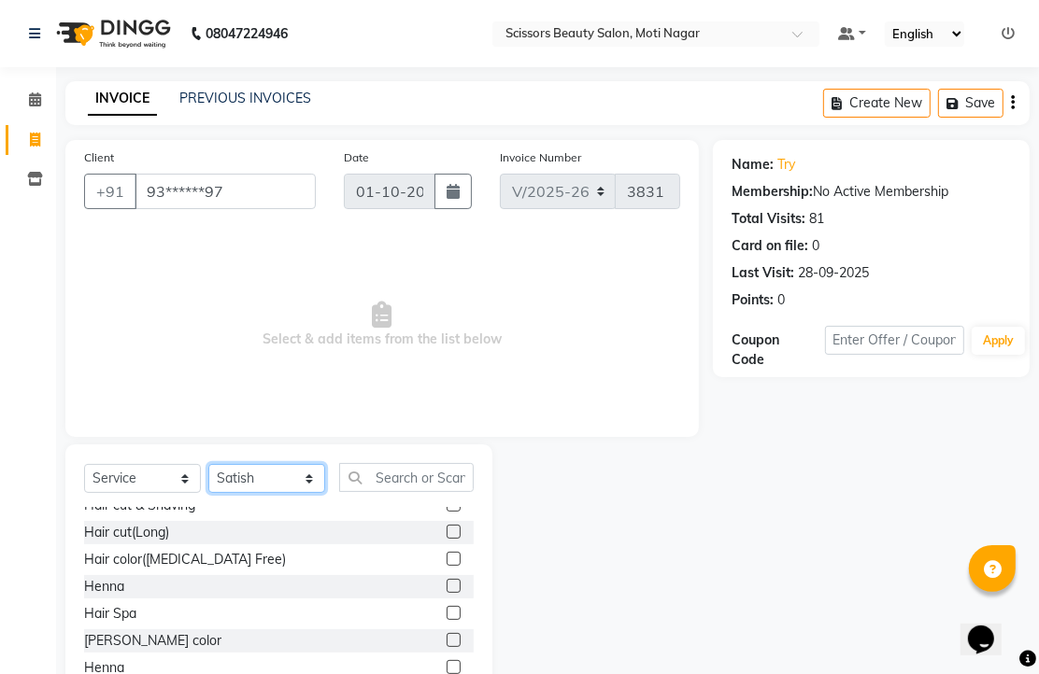
scroll to position [415, 0]
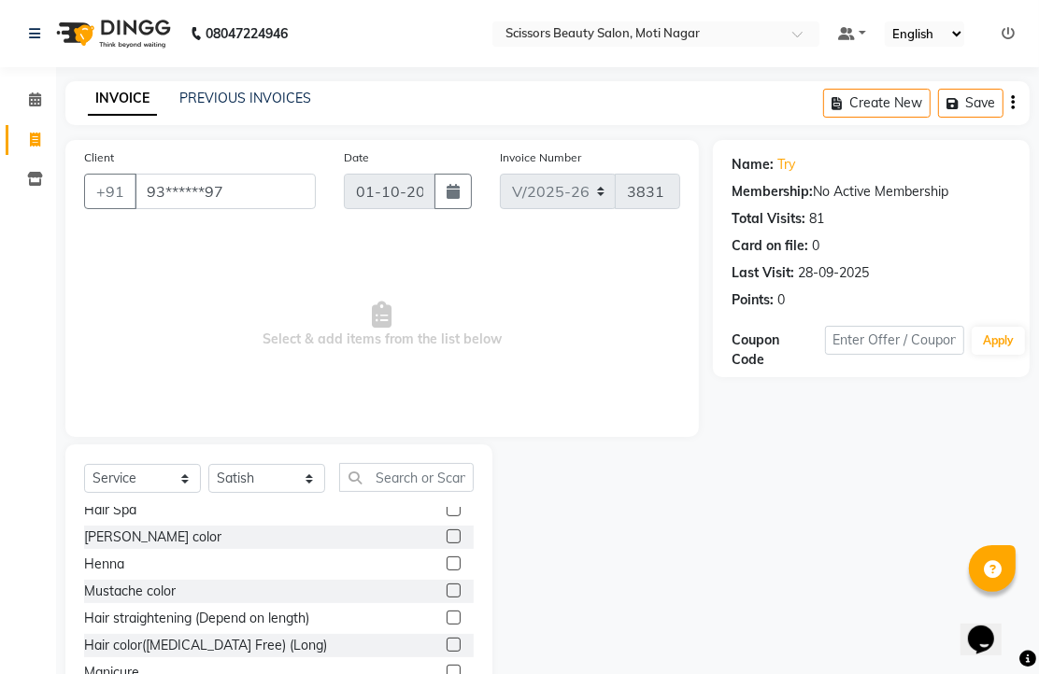
click at [446, 544] on label at bounding box center [453, 537] width 14 height 14
click at [446, 544] on input "checkbox" at bounding box center [452, 537] width 12 height 12
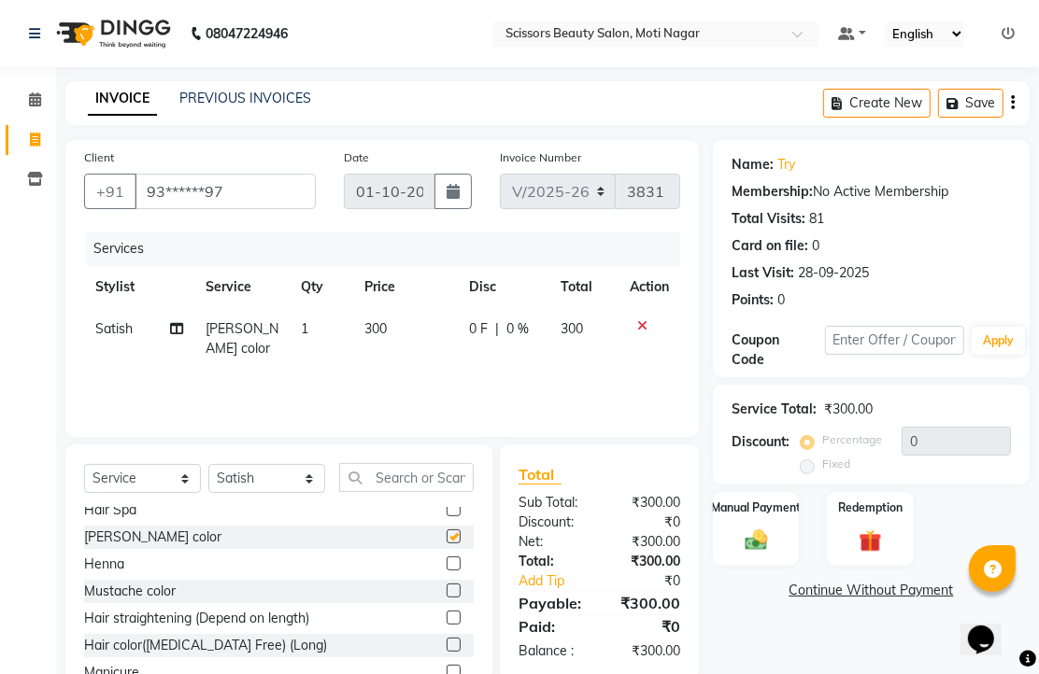
checkbox input "false"
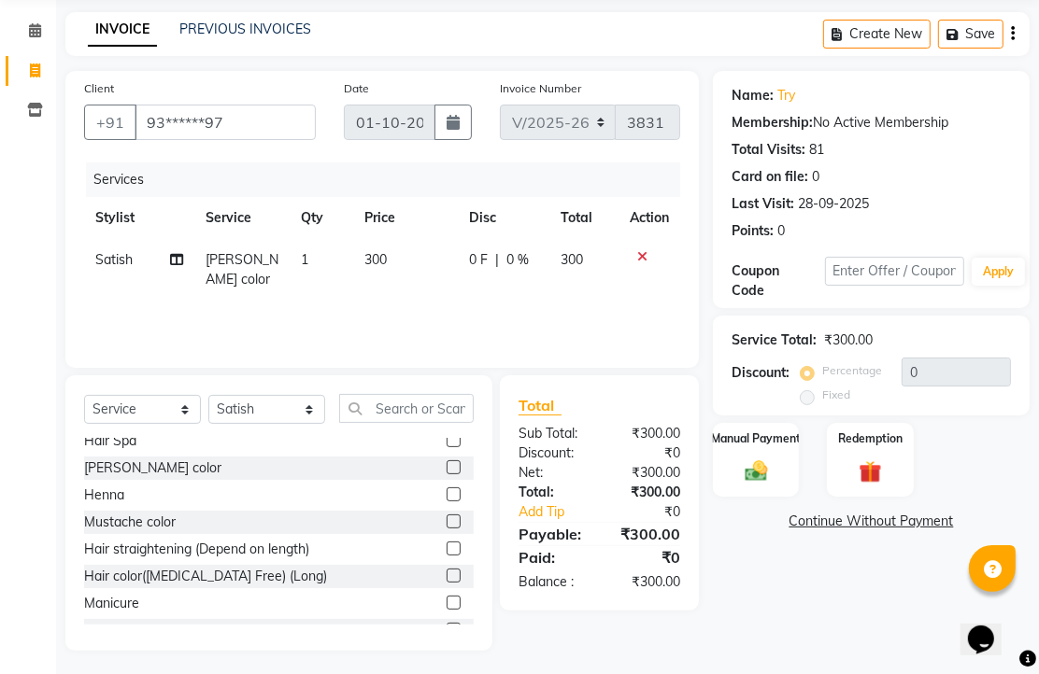
scroll to position [147, 0]
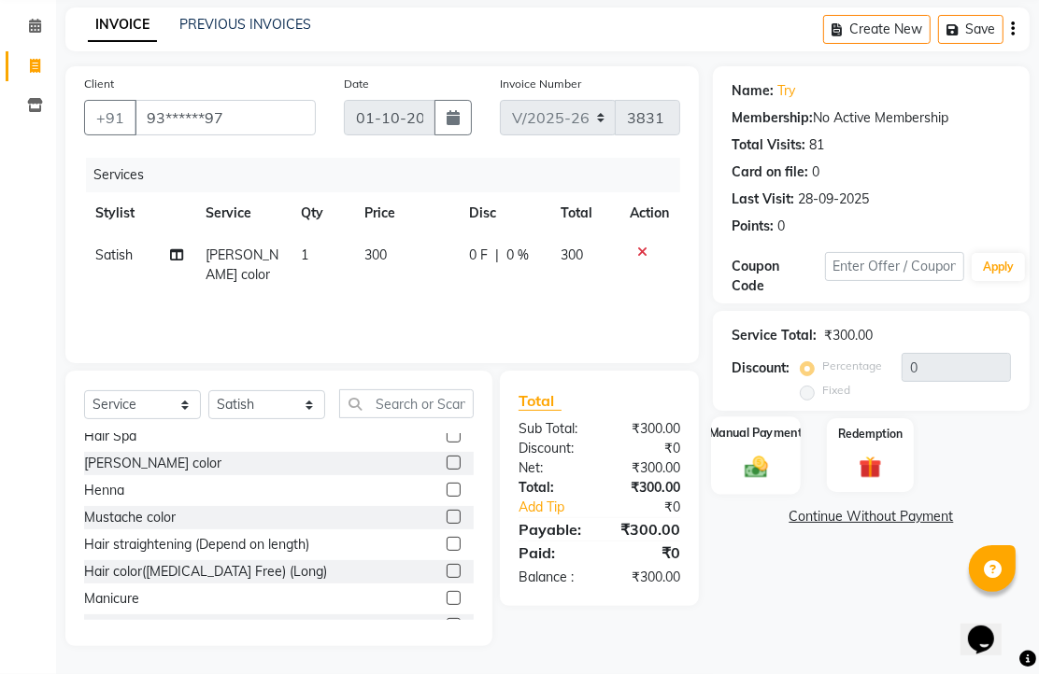
click at [750, 460] on img at bounding box center [756, 466] width 38 height 27
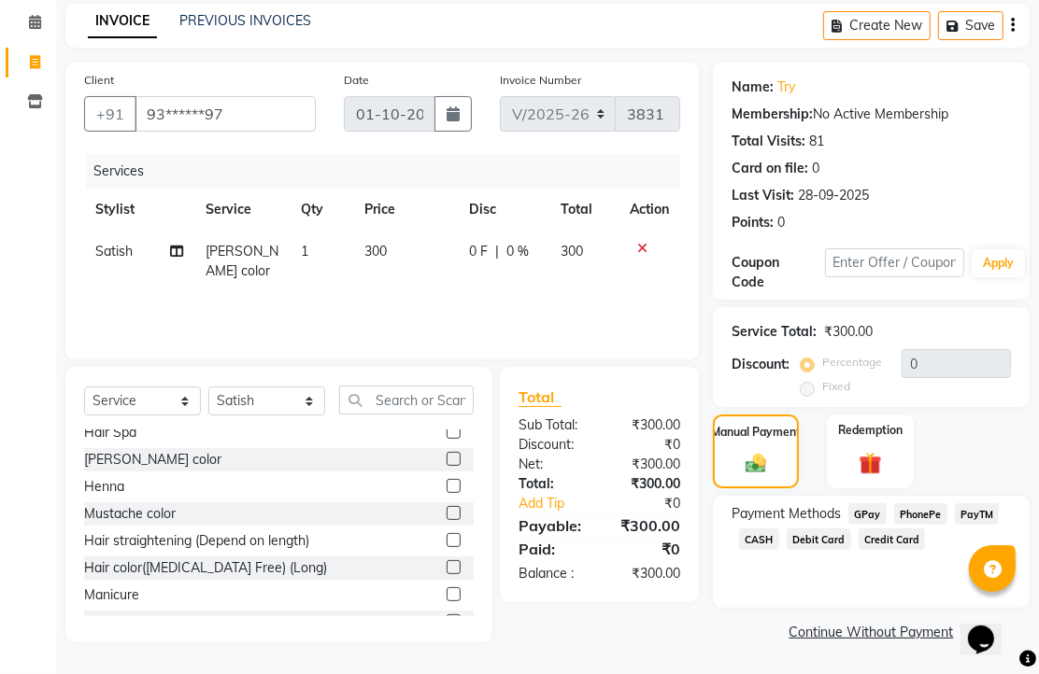
click at [926, 517] on span "PhonePe" at bounding box center [920, 513] width 53 height 21
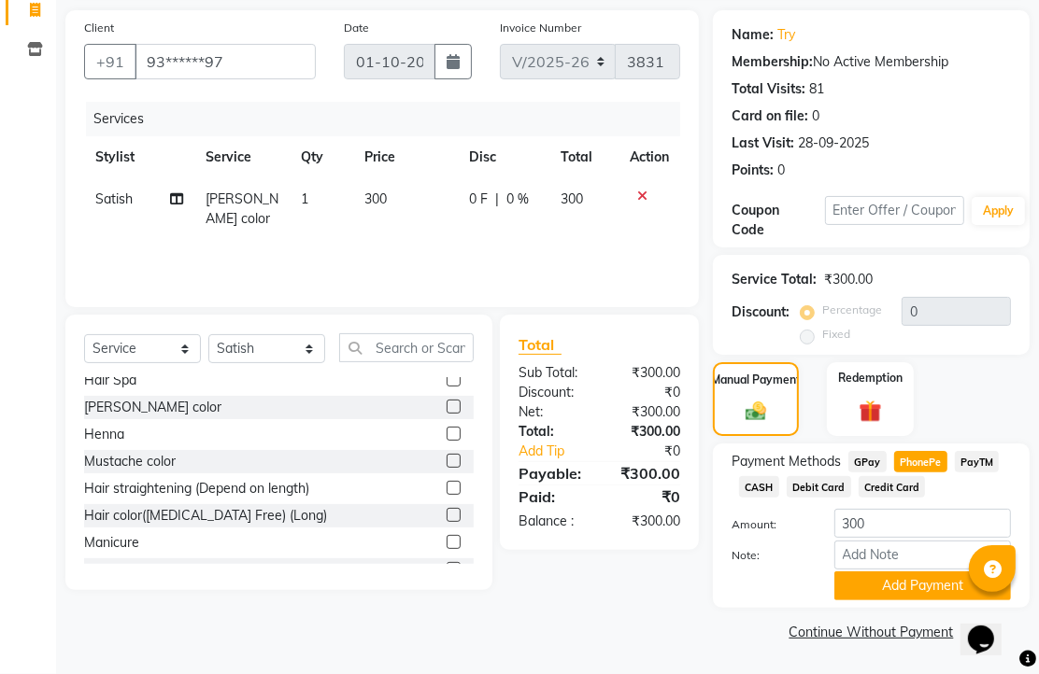
scroll to position [232, 0]
click at [922, 572] on button "Add Payment" at bounding box center [922, 586] width 177 height 29
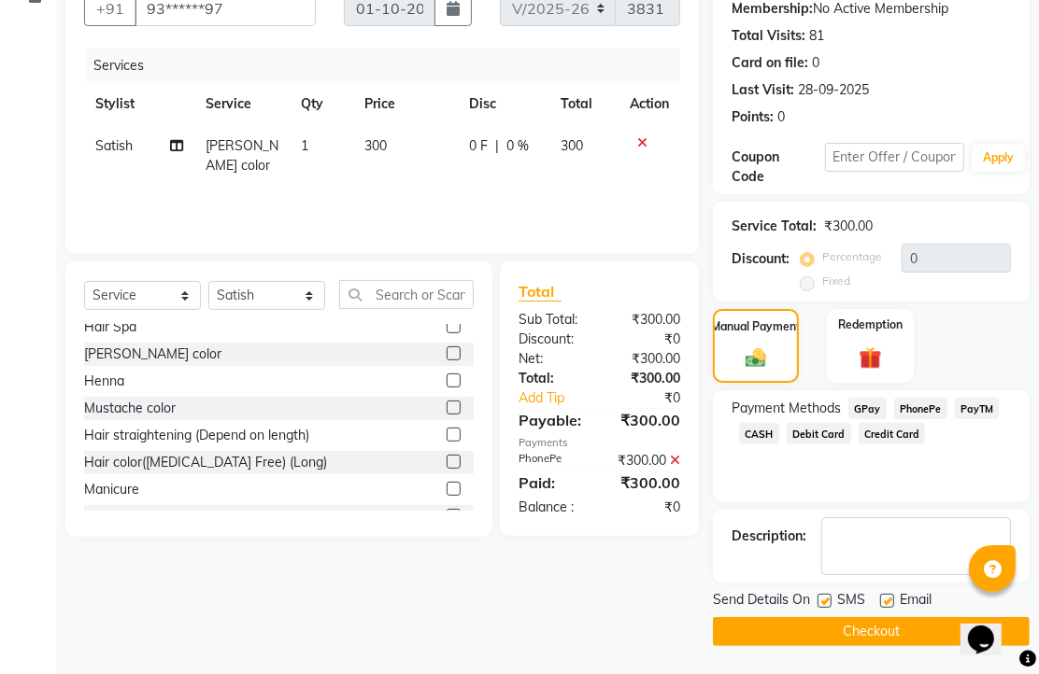
scroll to position [284, 0]
click at [901, 590] on div "Email" at bounding box center [913, 601] width 66 height 23
click at [891, 595] on label at bounding box center [887, 601] width 14 height 14
click at [891, 596] on input "checkbox" at bounding box center [886, 602] width 12 height 12
checkbox input "false"
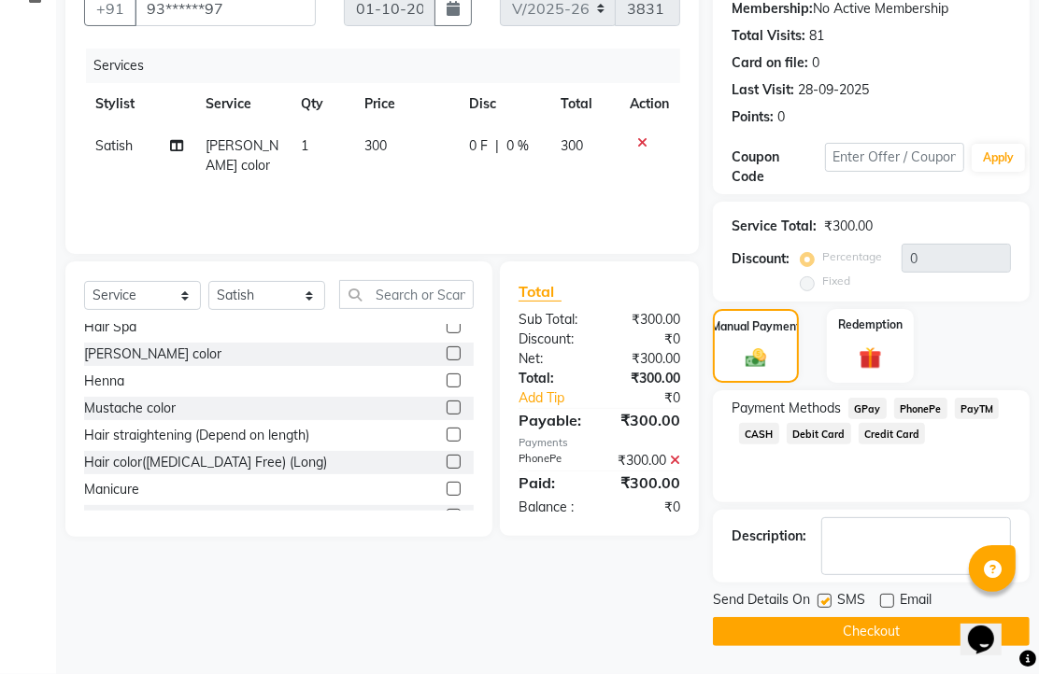
click at [895, 621] on button "Checkout" at bounding box center [871, 631] width 317 height 29
